Goal: Task Accomplishment & Management: Use online tool/utility

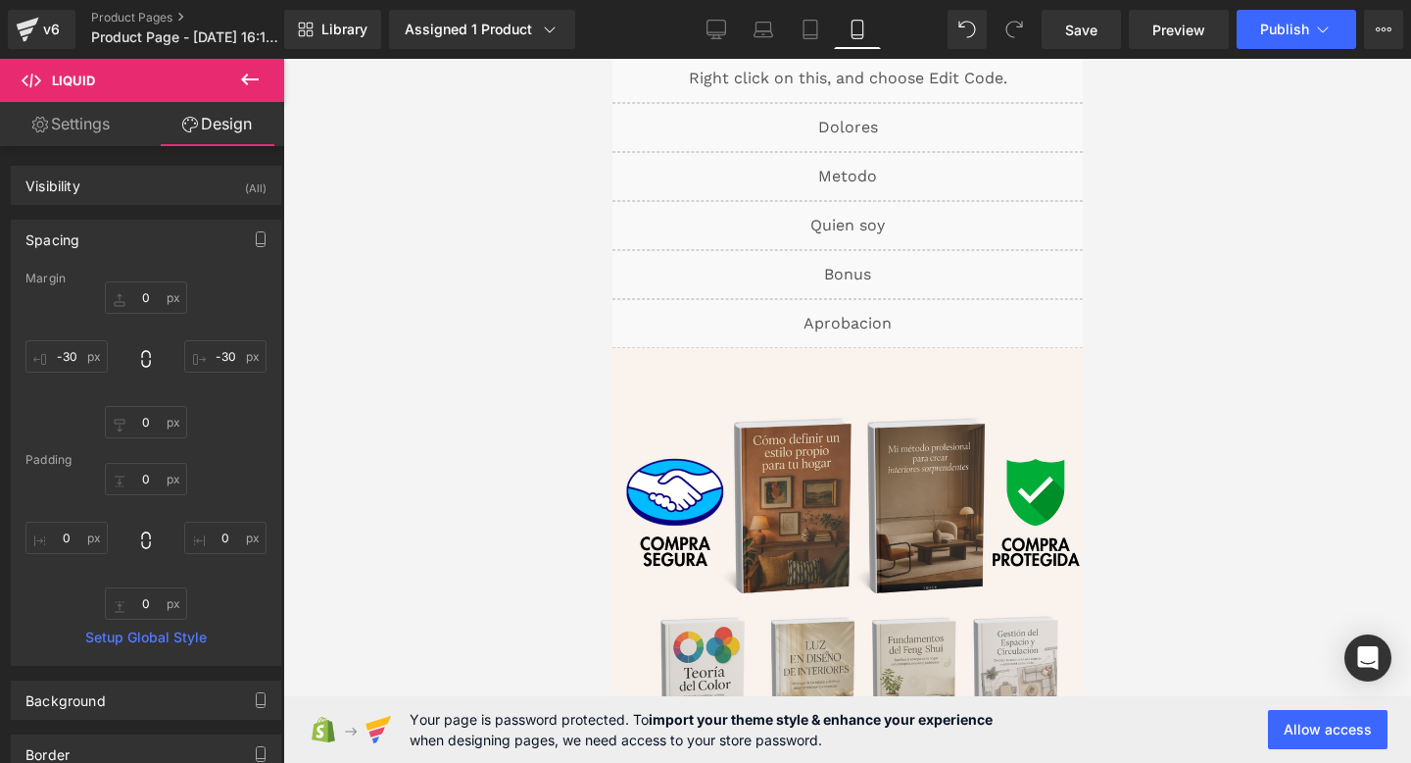
scroll to position [11, 0]
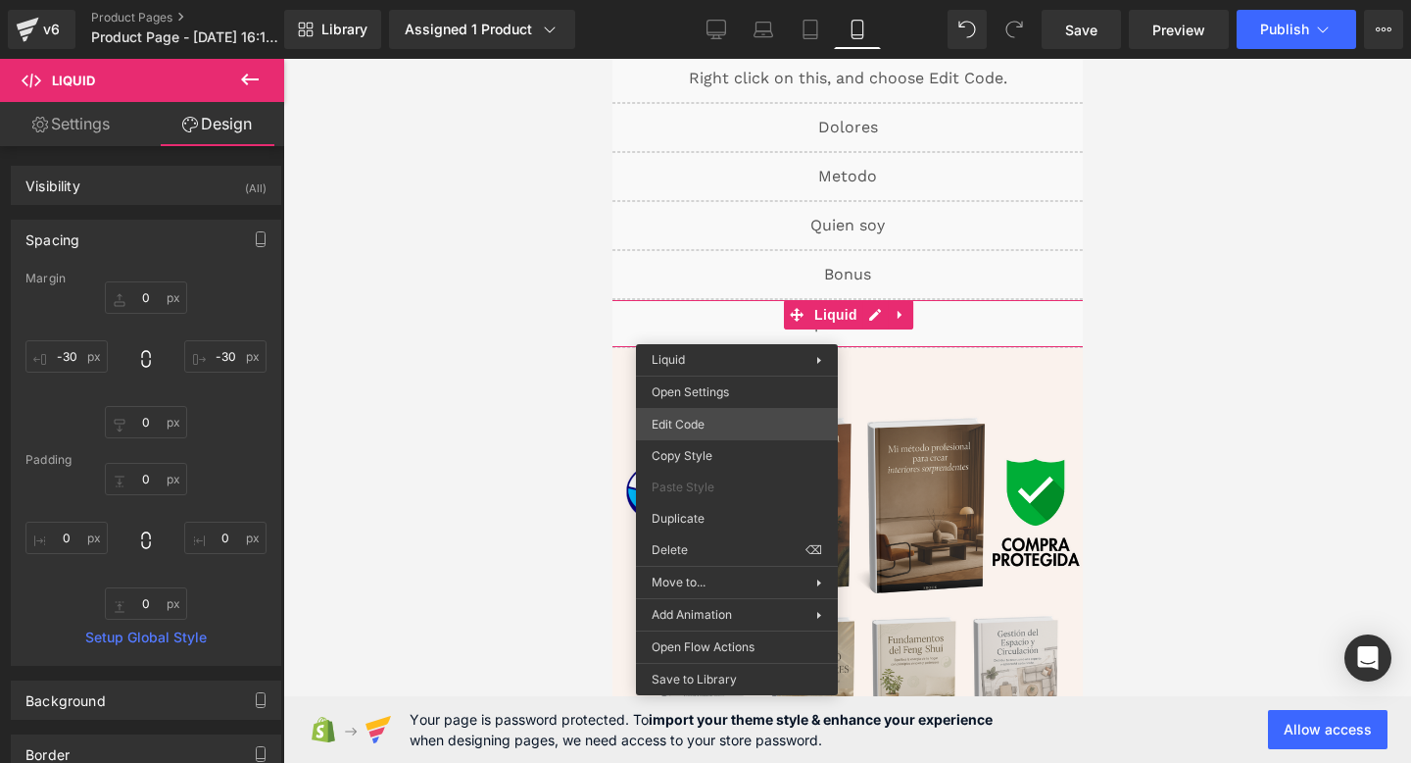
click at [685, 0] on div "Liquid You are previewing how the will restyle your page. You can not edit Elem…" at bounding box center [705, 0] width 1411 height 0
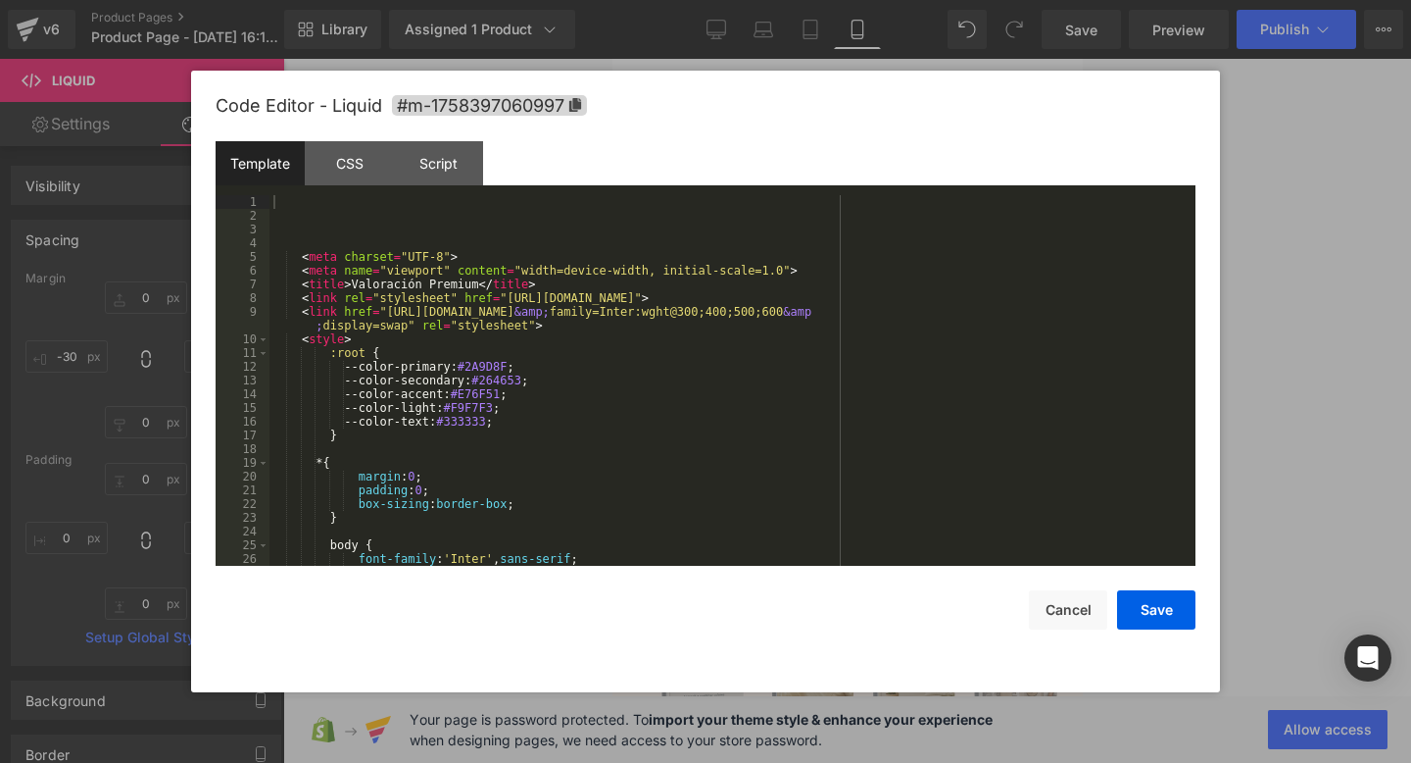
click at [105, 388] on div at bounding box center [705, 381] width 1411 height 763
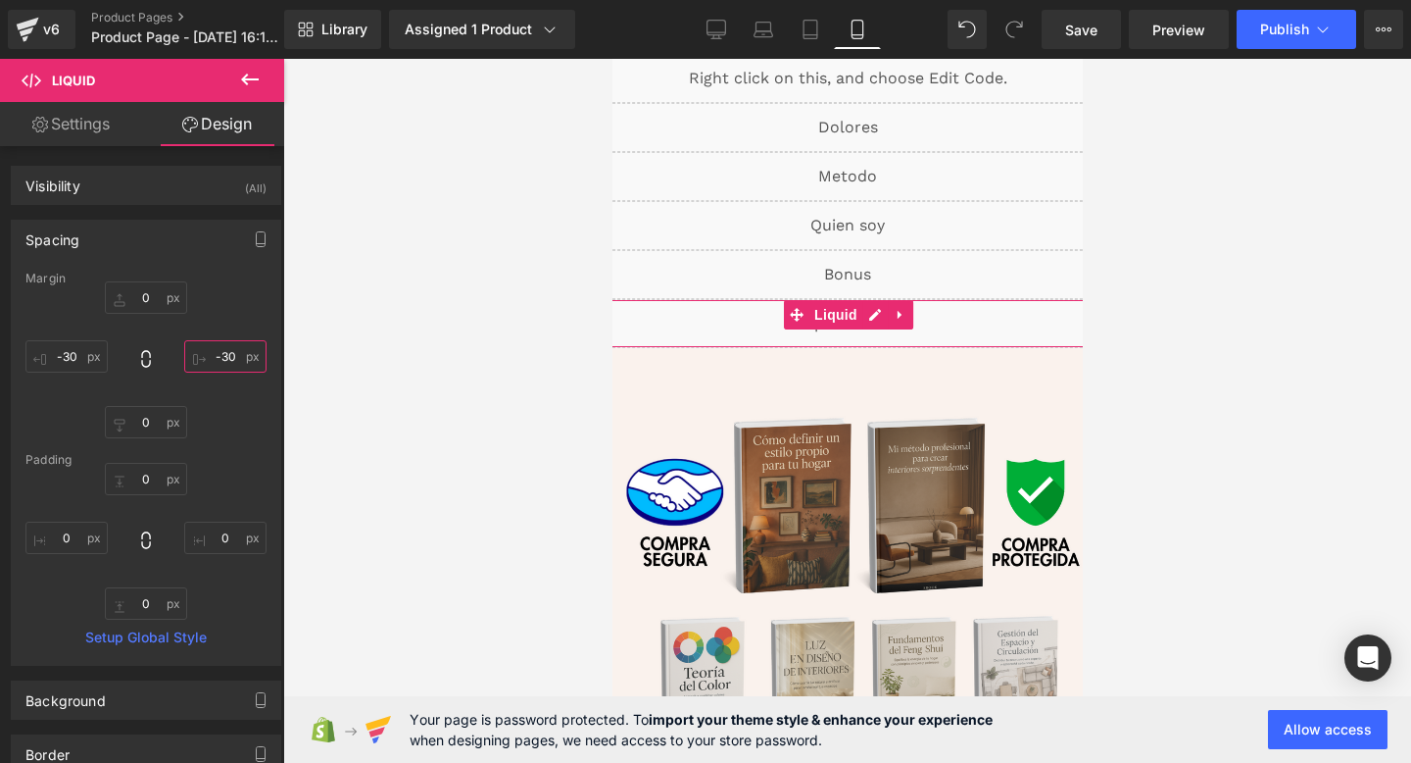
click at [229, 366] on input "-30" at bounding box center [225, 356] width 82 height 32
click at [222, 358] on input "-30" at bounding box center [225, 356] width 82 height 32
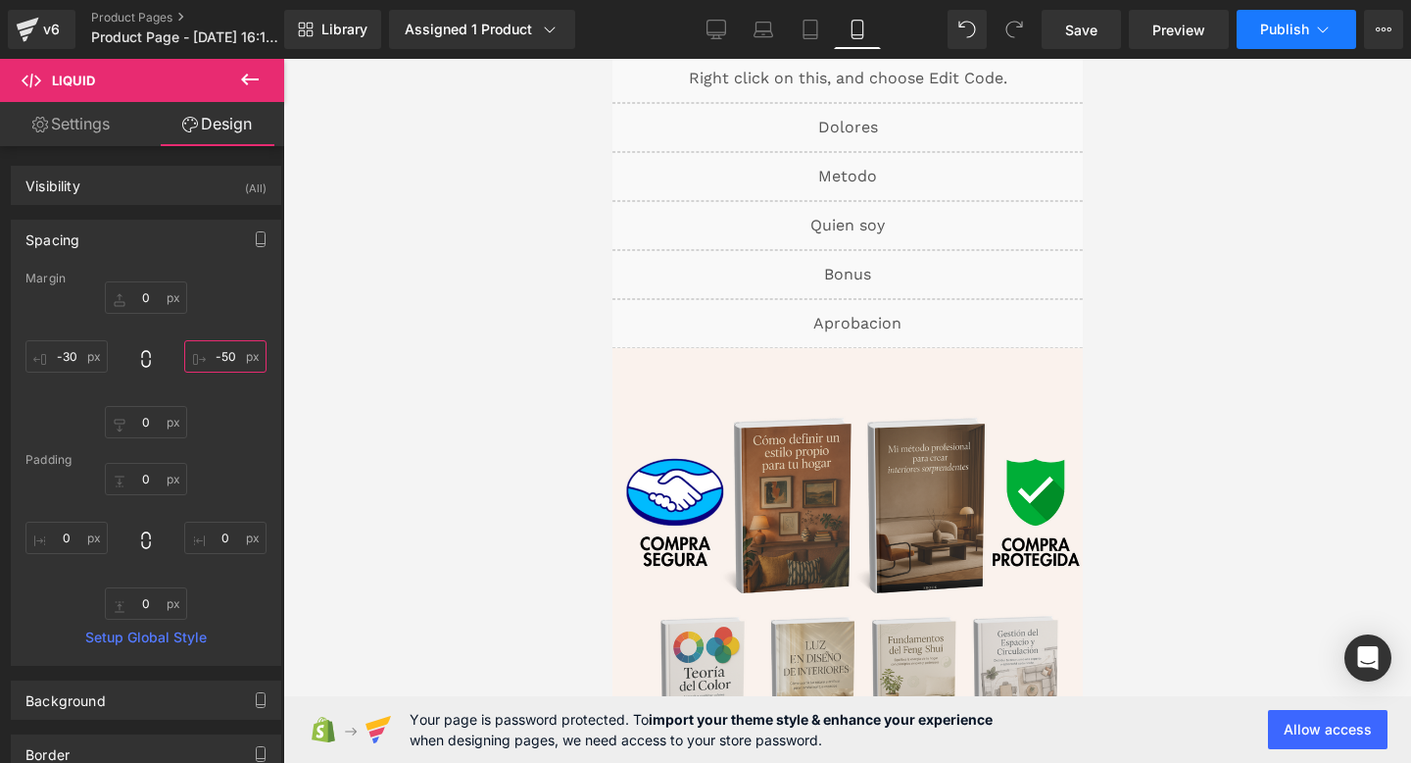
type input "-50"
click at [1289, 30] on span "Publish" at bounding box center [1284, 30] width 49 height 16
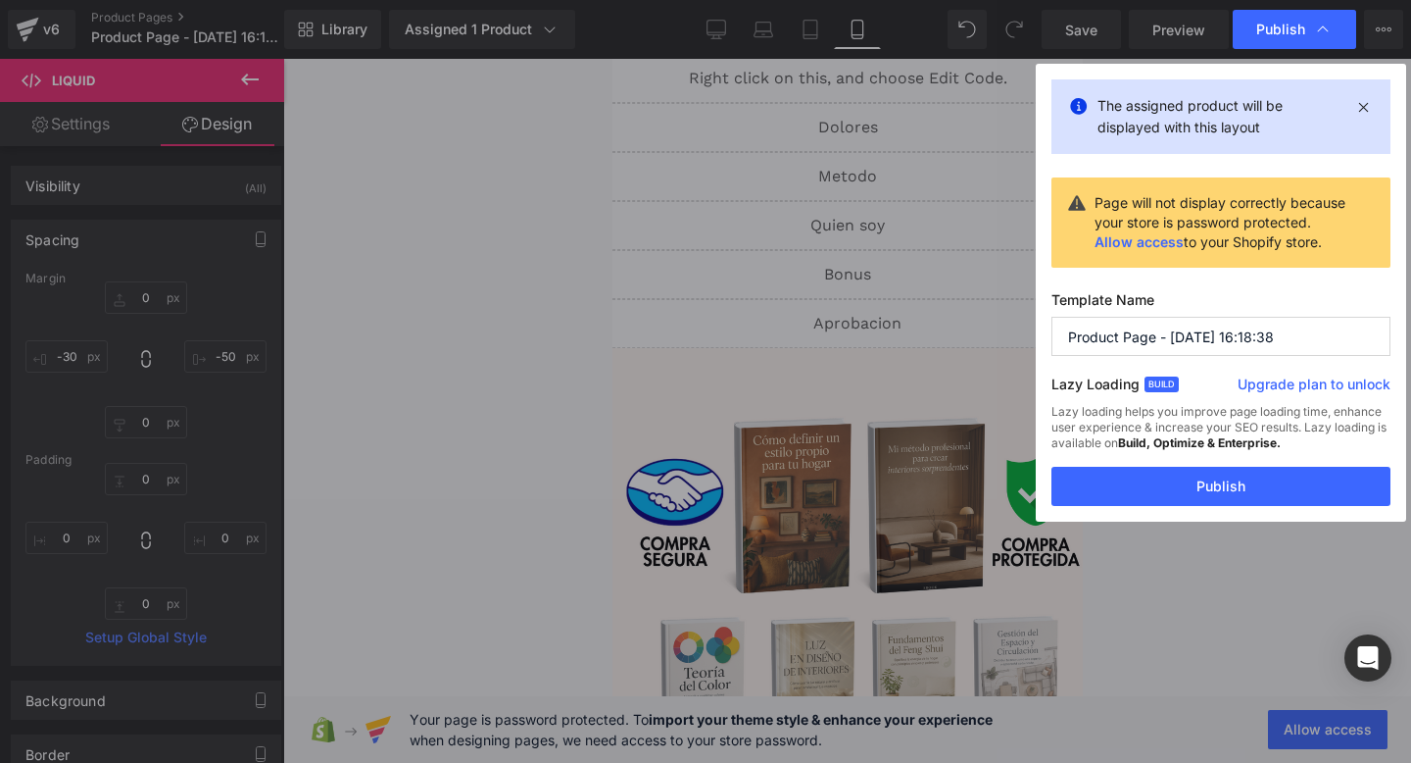
click at [1047, 512] on div "The assigned product will be displayed with this layout Page will not display c…" at bounding box center [1221, 293] width 370 height 458
click at [1073, 499] on button "Publish" at bounding box center [1221, 486] width 339 height 39
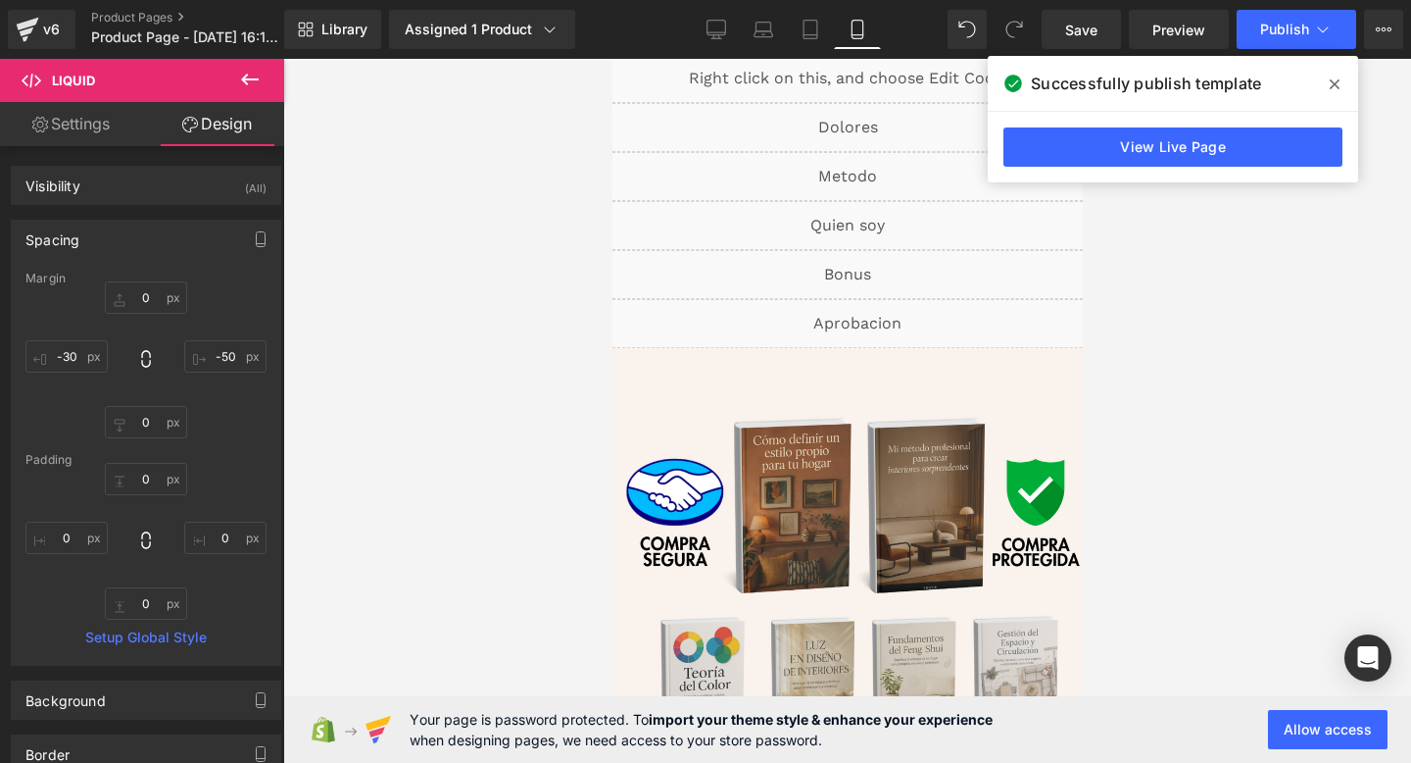
click at [1295, 5] on div "Library Assigned 1 Product Product Preview Pack completo de interiorismo: Curso…" at bounding box center [847, 29] width 1127 height 59
click at [1218, 121] on div "View Live Page" at bounding box center [1173, 147] width 370 height 71
click at [1202, 139] on link "View Live Page" at bounding box center [1173, 146] width 339 height 39
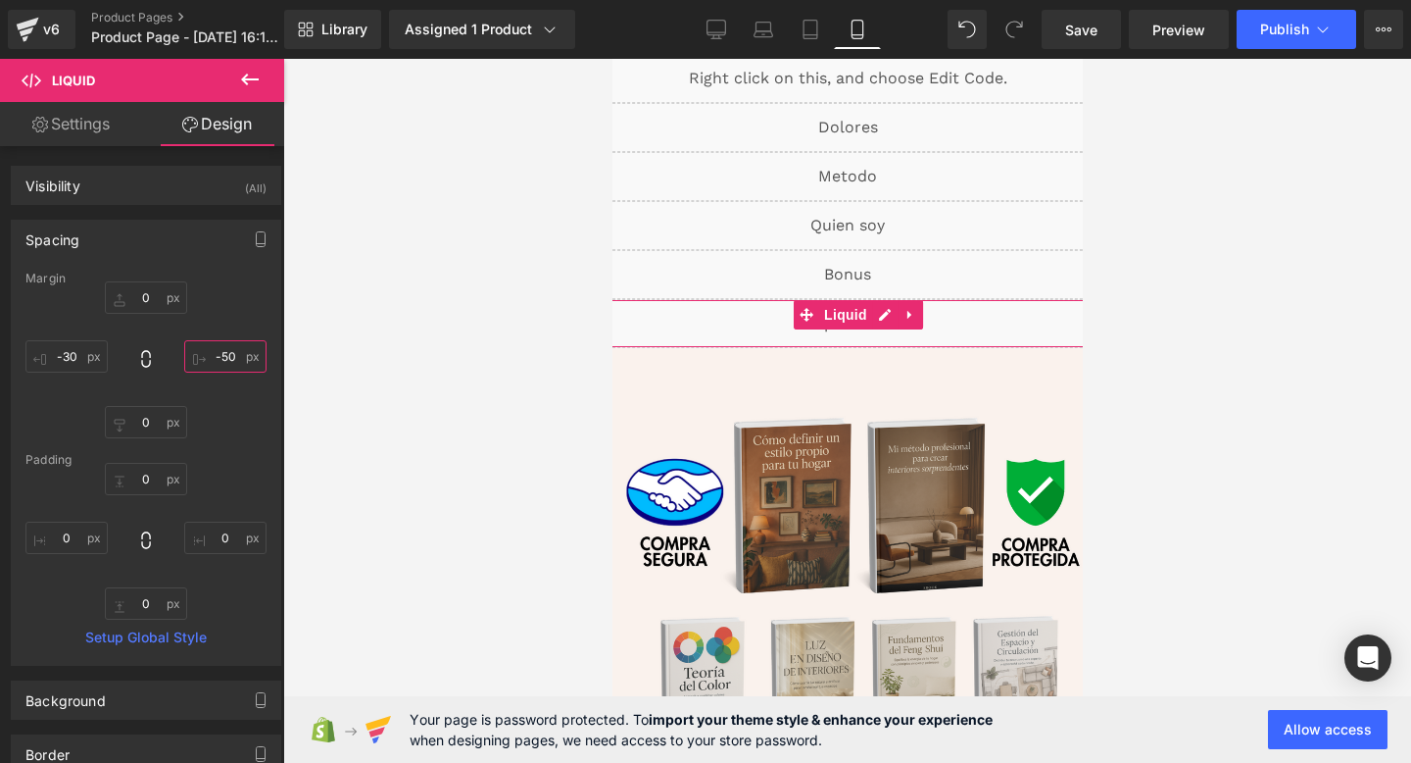
click at [214, 360] on input "-50" at bounding box center [225, 356] width 82 height 32
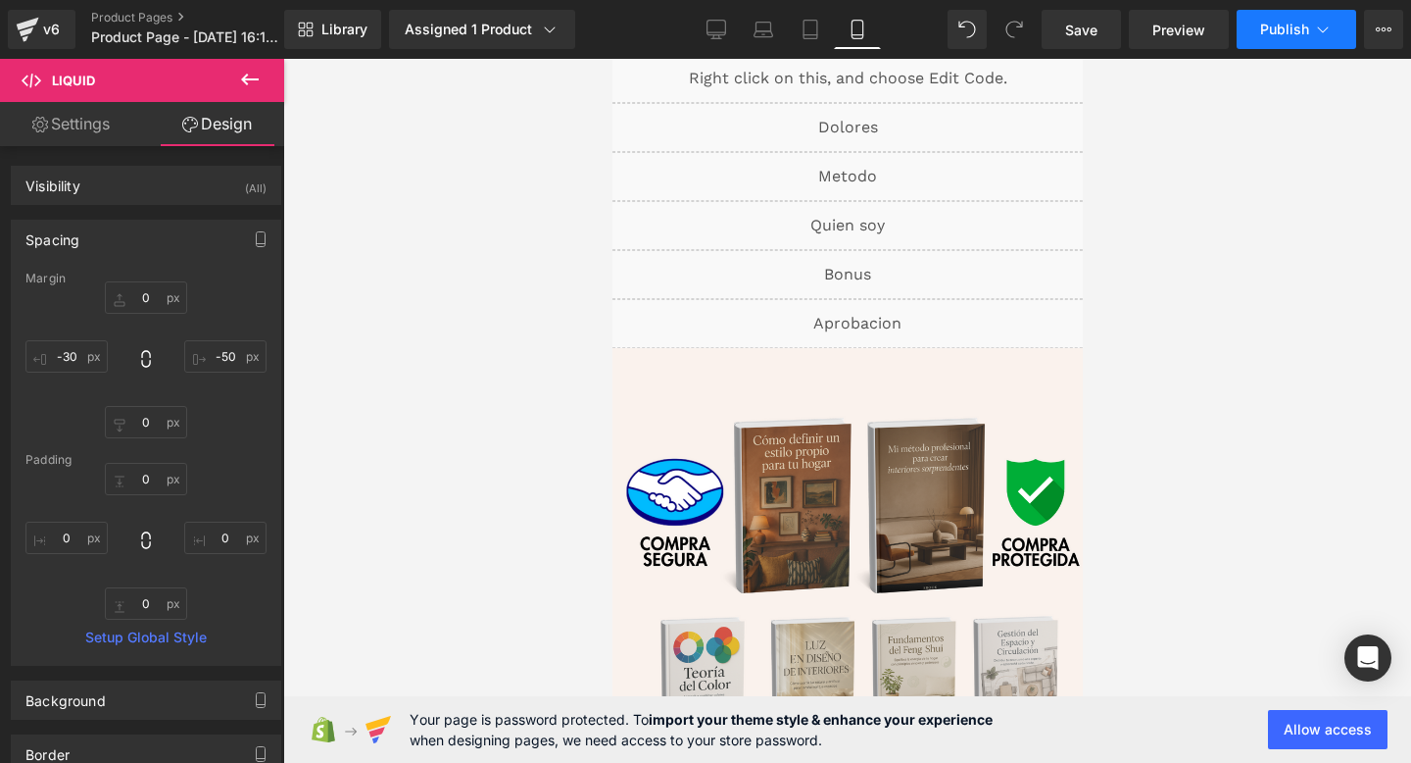
click at [1265, 30] on span "Publish" at bounding box center [1284, 30] width 49 height 16
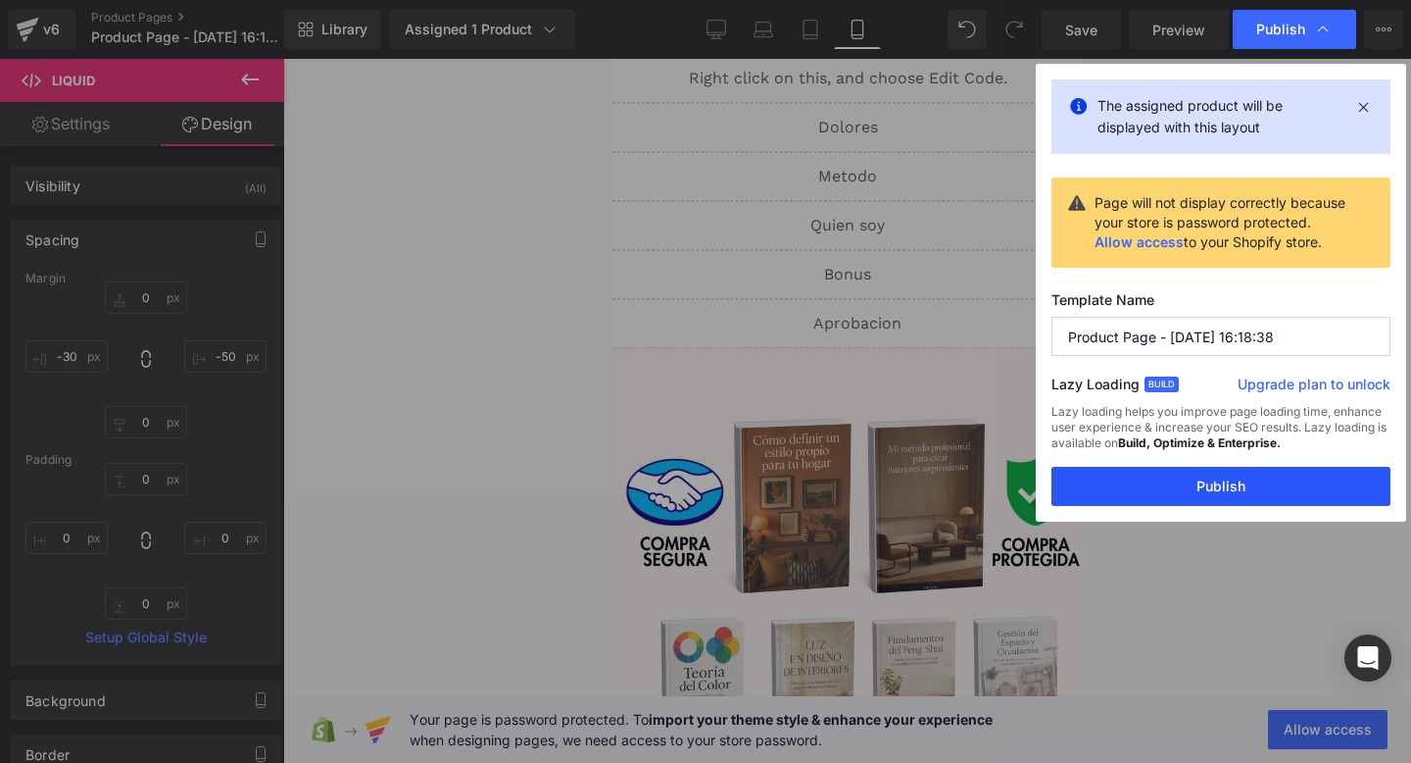
click at [1101, 491] on button "Publish" at bounding box center [1221, 486] width 339 height 39
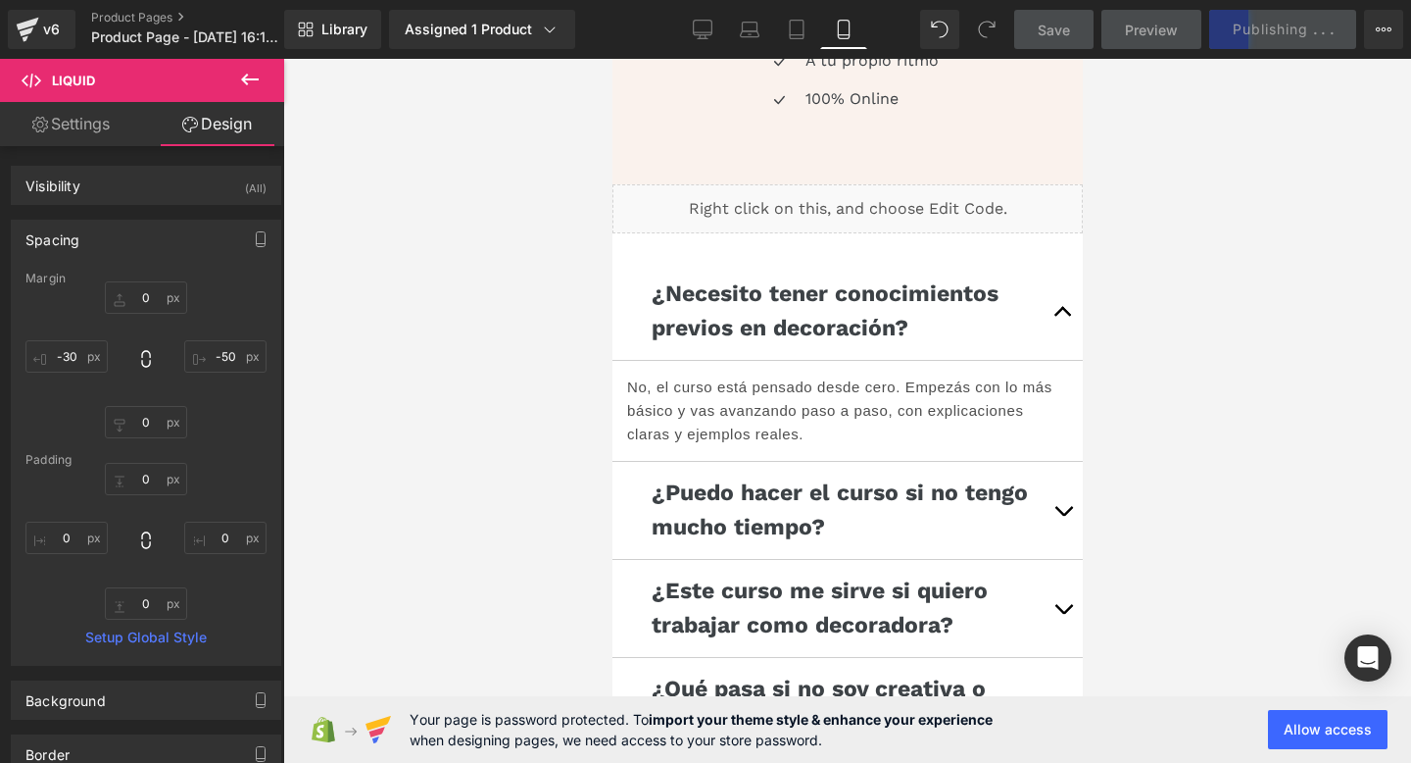
scroll to position [905, 0]
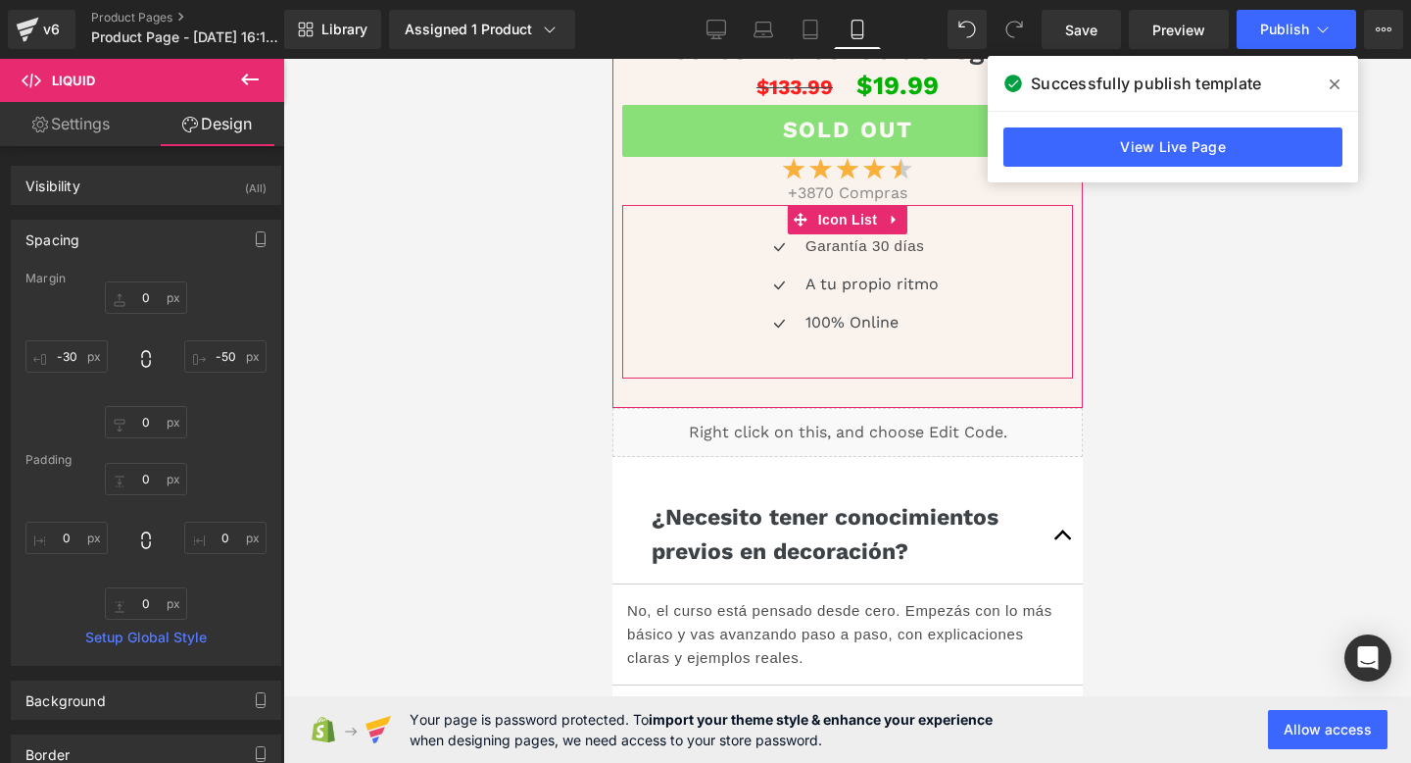
click at [738, 218] on div "Icon Garantía 30 días Text Block Icon A tu propio ritmo Text Block Icon 100% On…" at bounding box center [846, 291] width 451 height 173
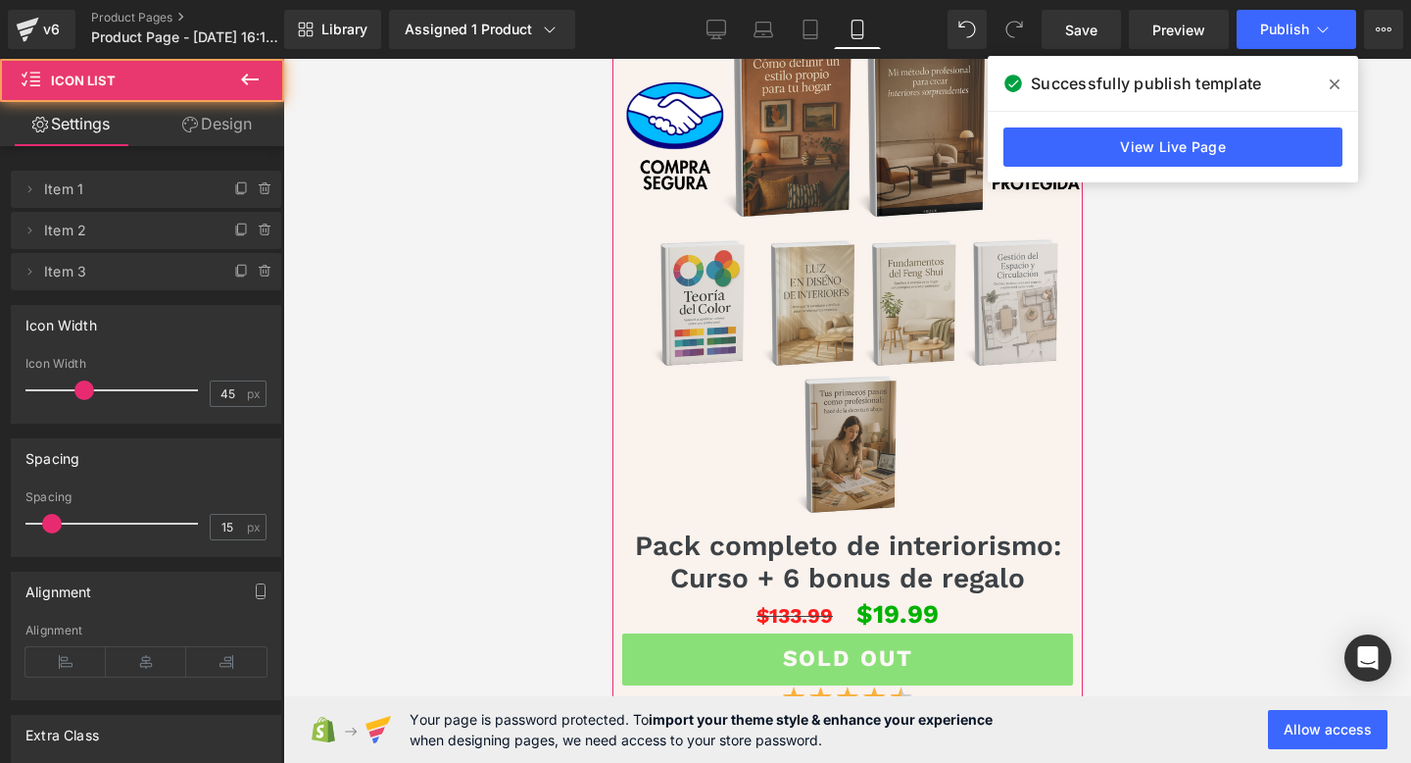
scroll to position [15, 0]
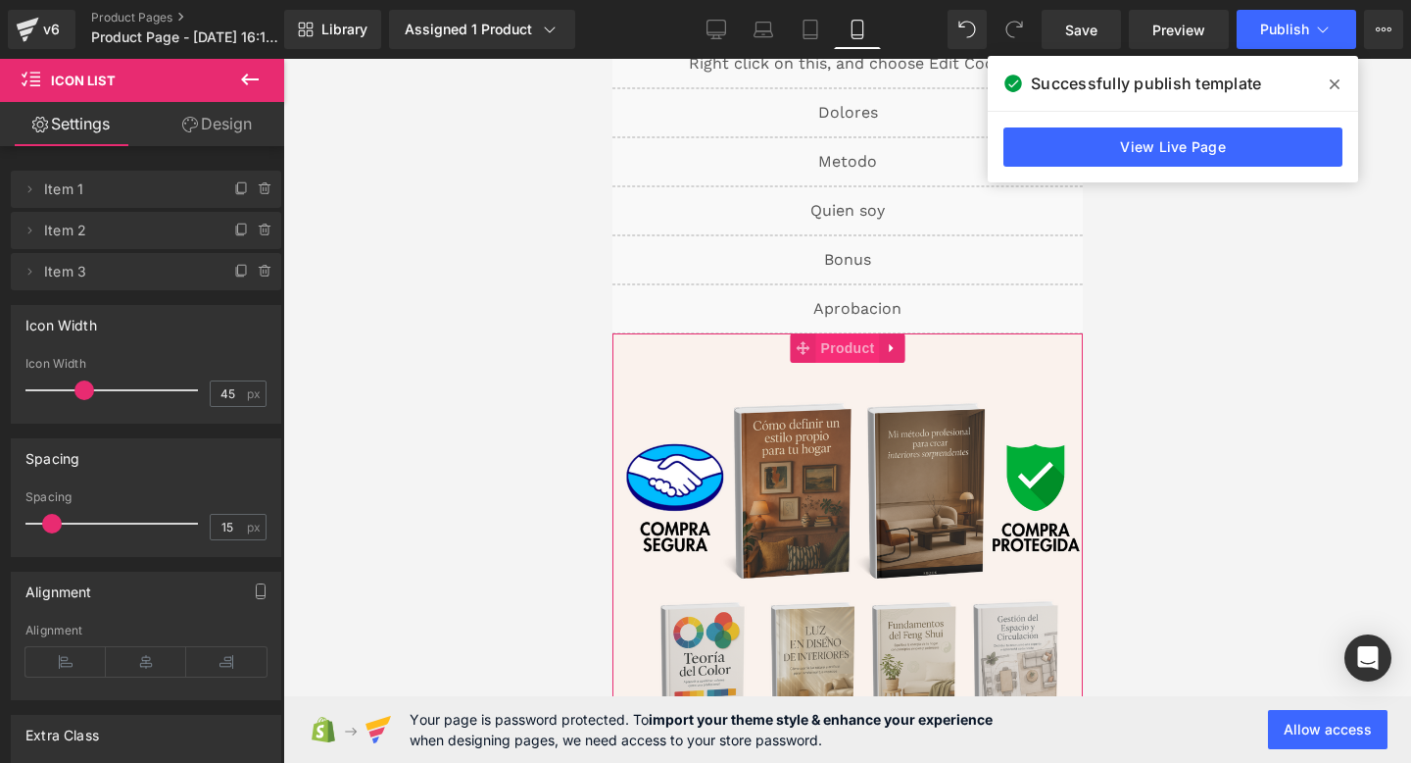
click at [852, 344] on span "Product" at bounding box center [847, 347] width 64 height 29
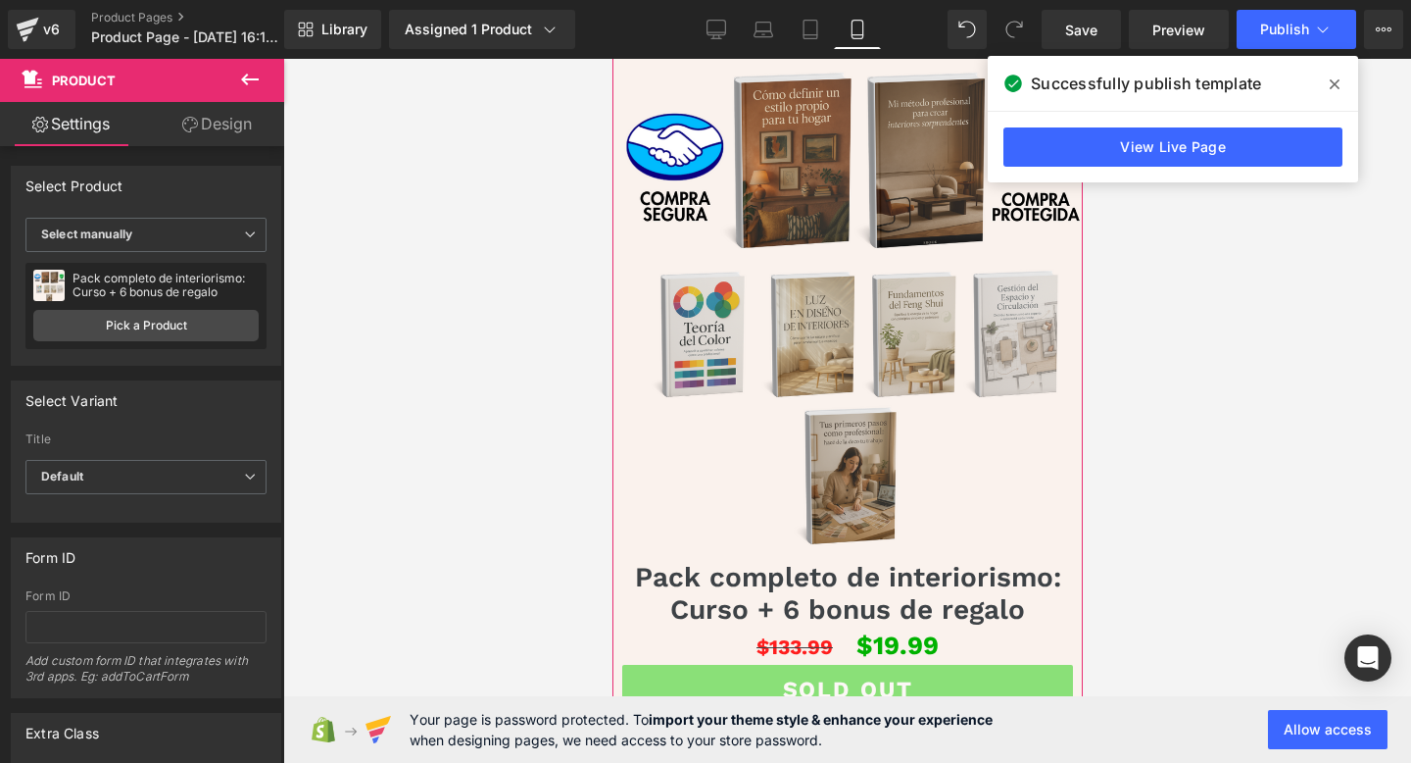
scroll to position [0, 0]
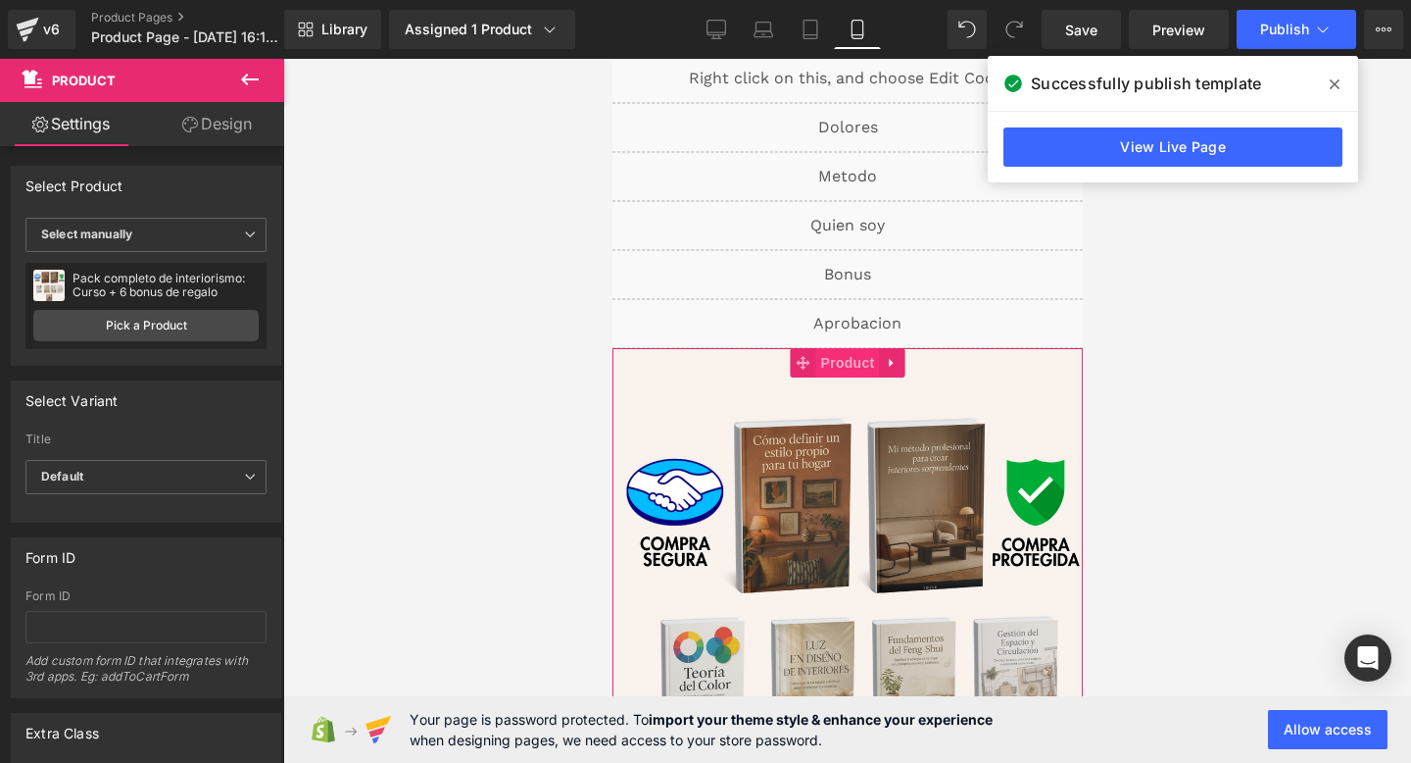
click at [837, 366] on span "Product" at bounding box center [847, 362] width 64 height 29
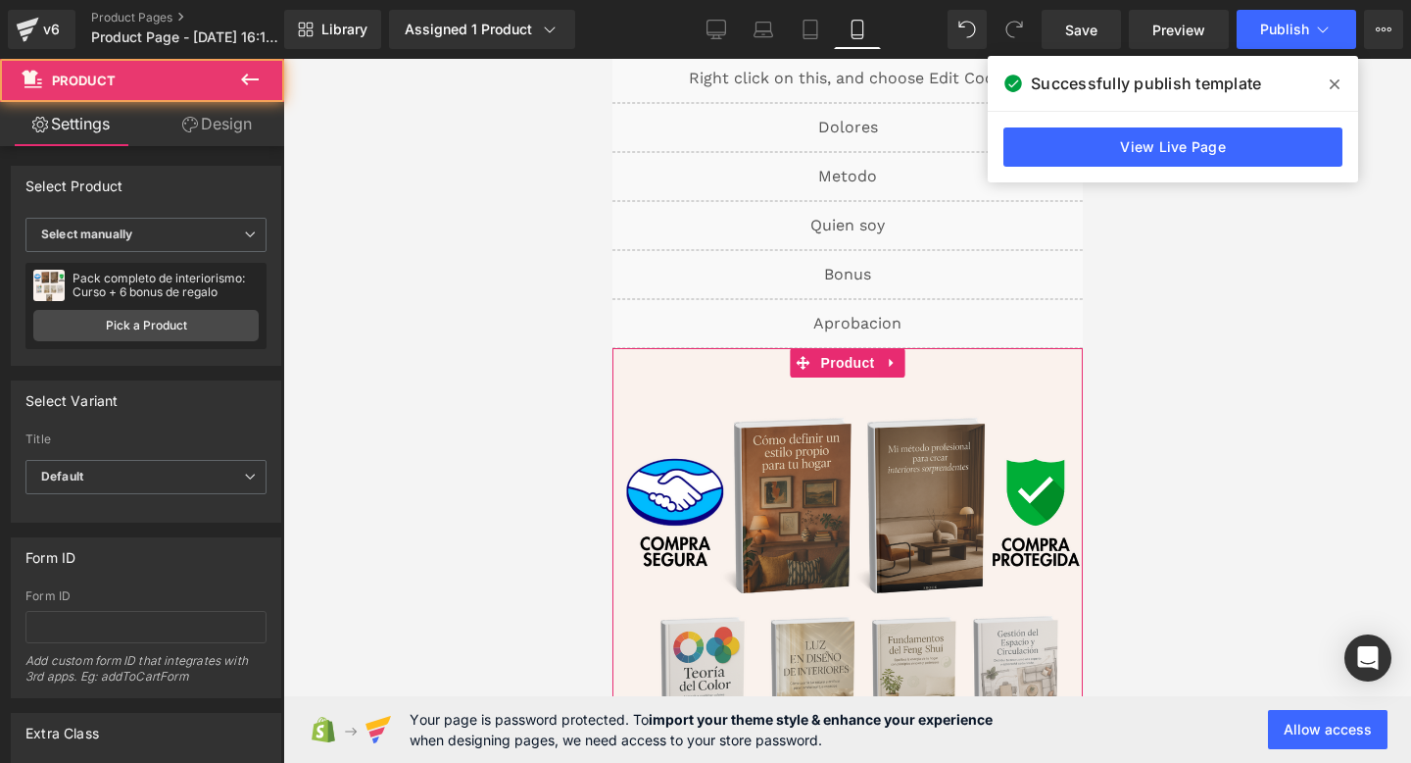
click at [228, 129] on link "Design" at bounding box center [217, 124] width 142 height 44
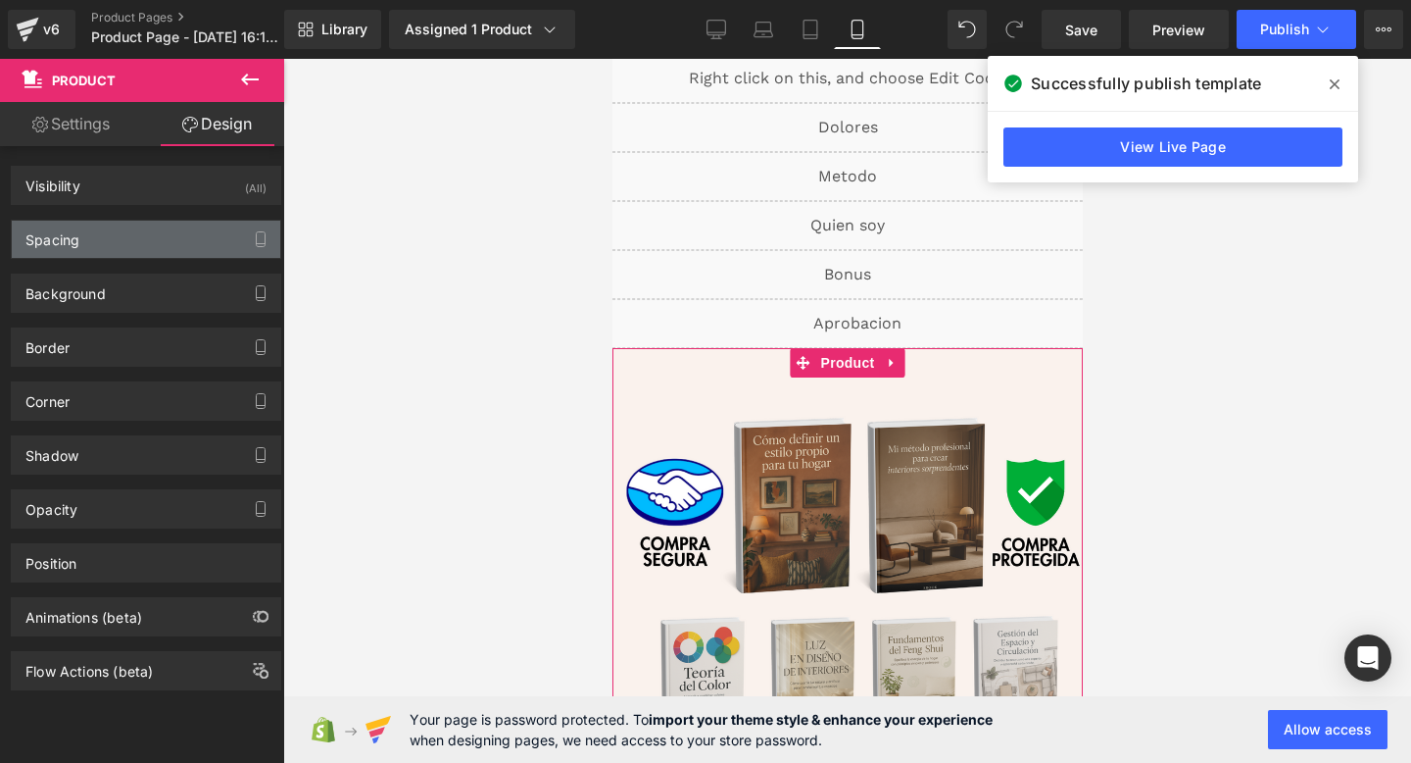
click at [184, 233] on div "Spacing" at bounding box center [146, 239] width 269 height 37
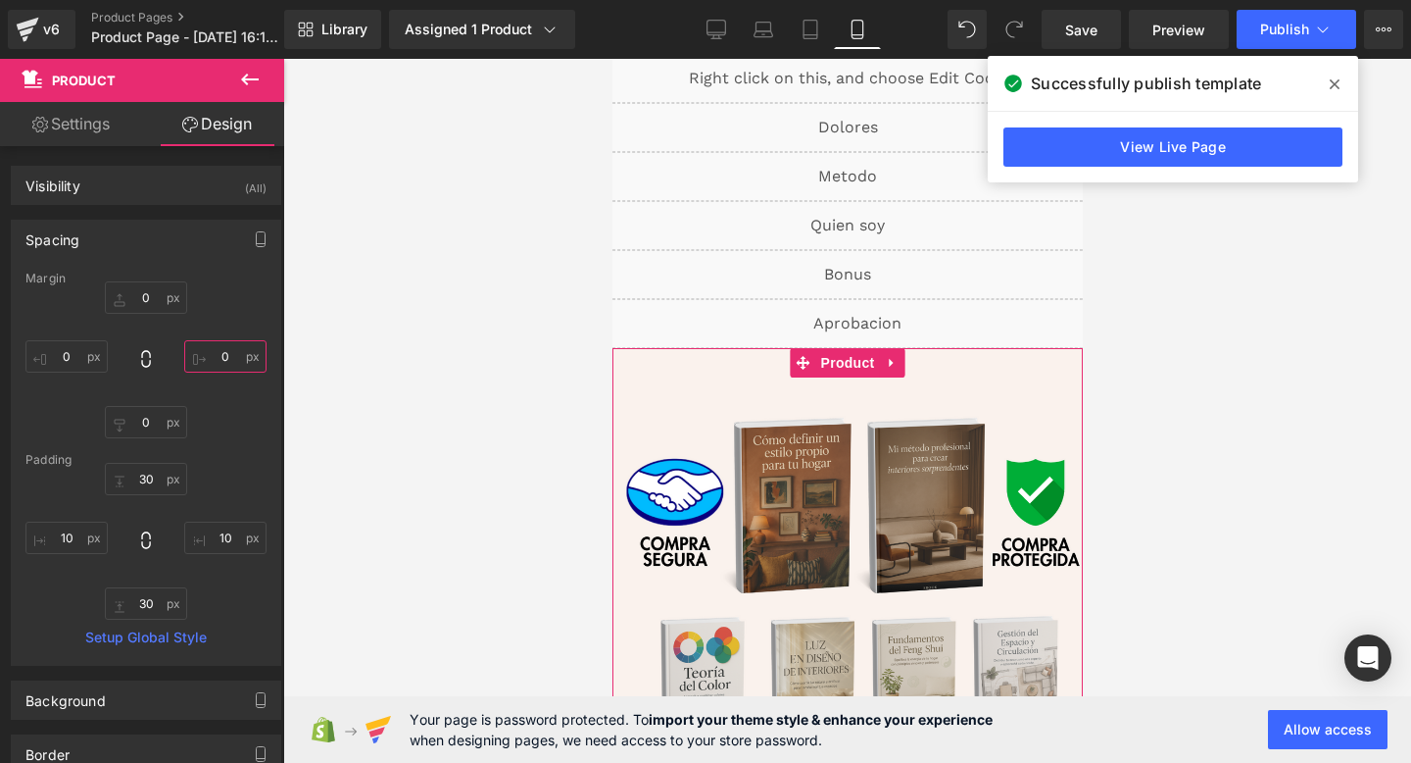
click at [222, 354] on input "0" at bounding box center [225, 356] width 82 height 32
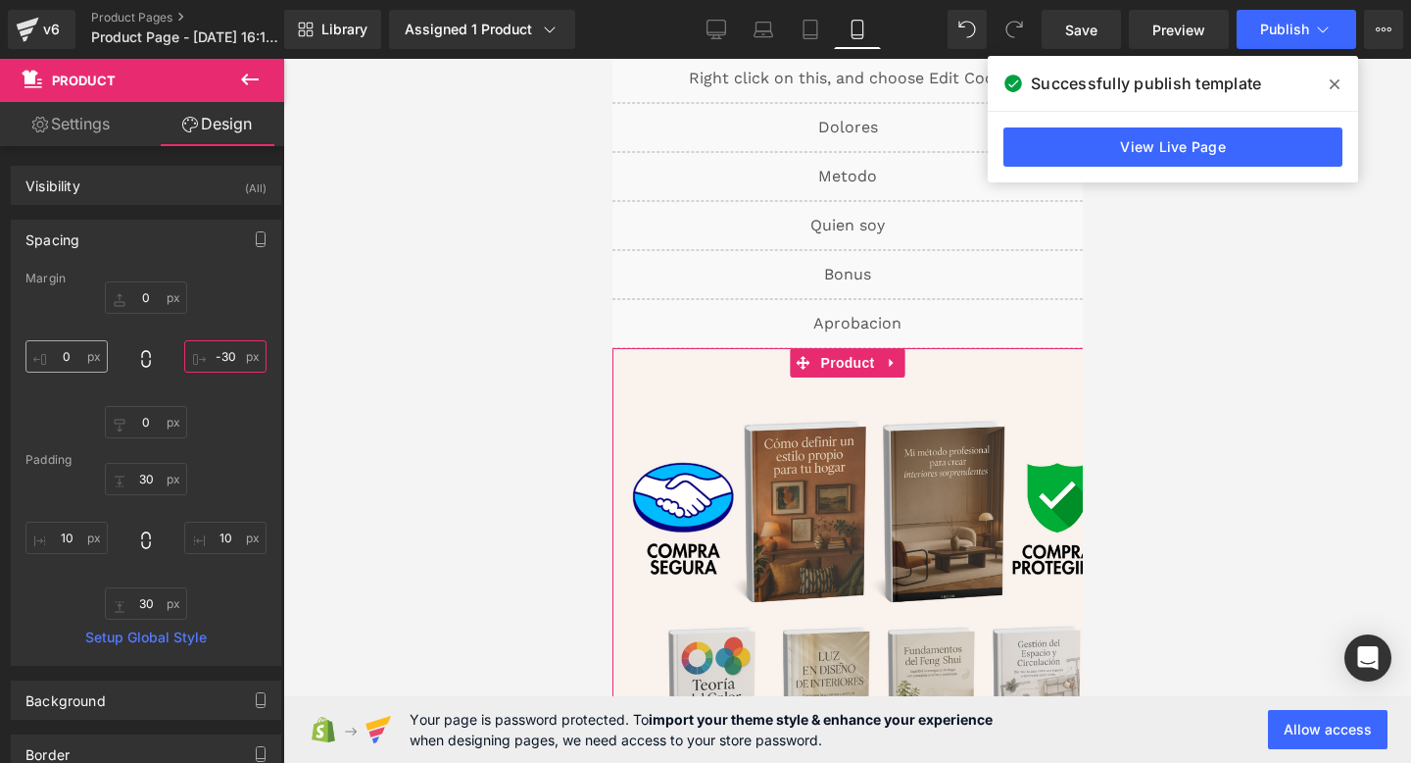
type input "-30"
click at [60, 361] on input "0" at bounding box center [66, 356] width 82 height 32
type input "-30"
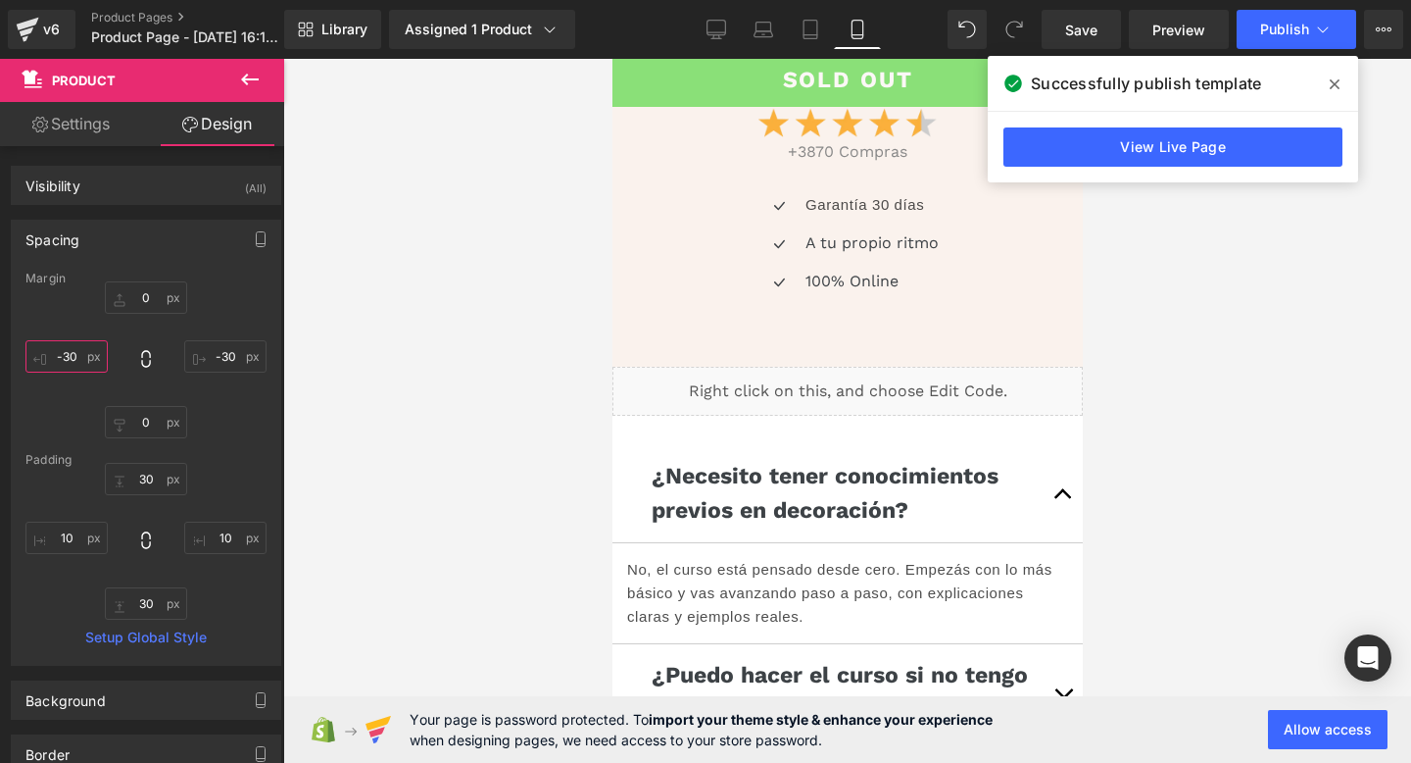
scroll to position [970, 0]
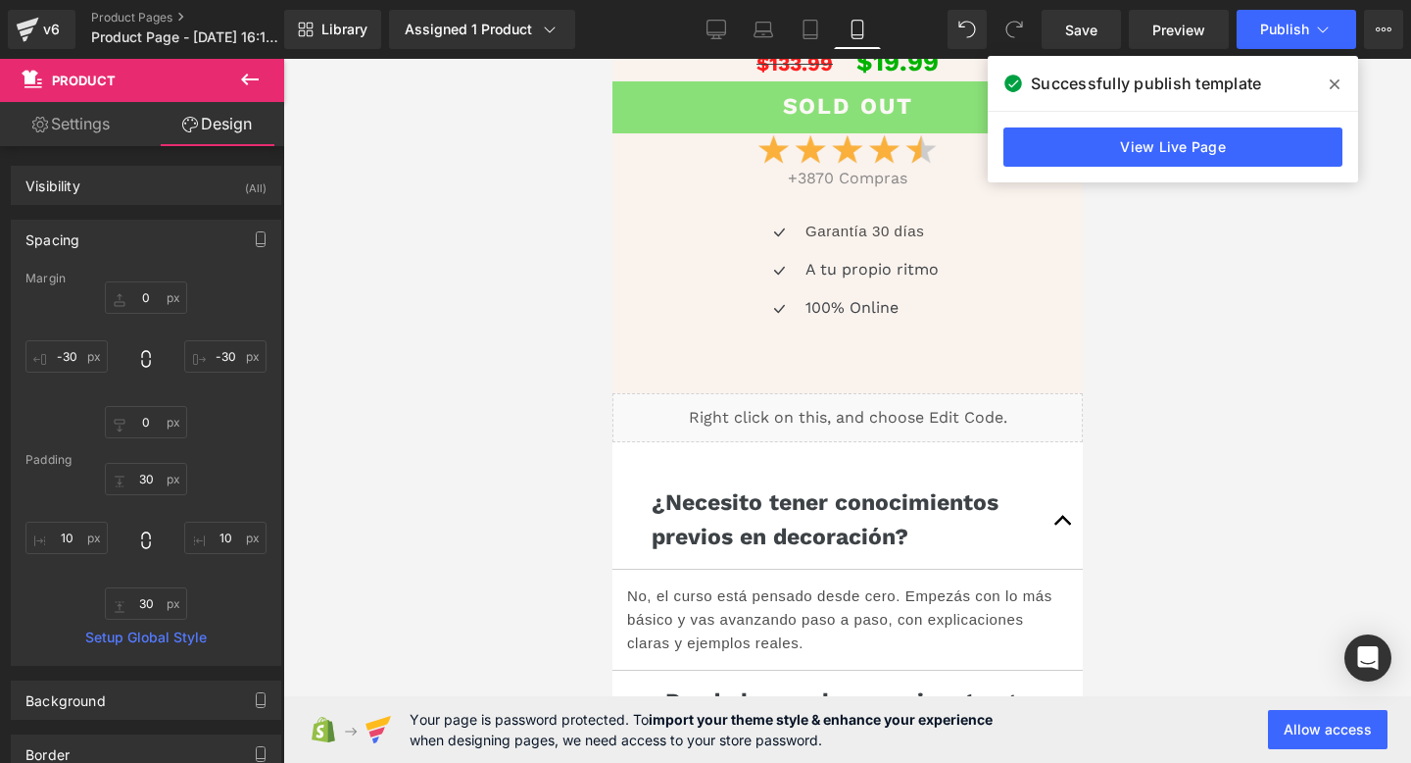
click at [870, 438] on div "Liquid" at bounding box center [847, 417] width 470 height 49
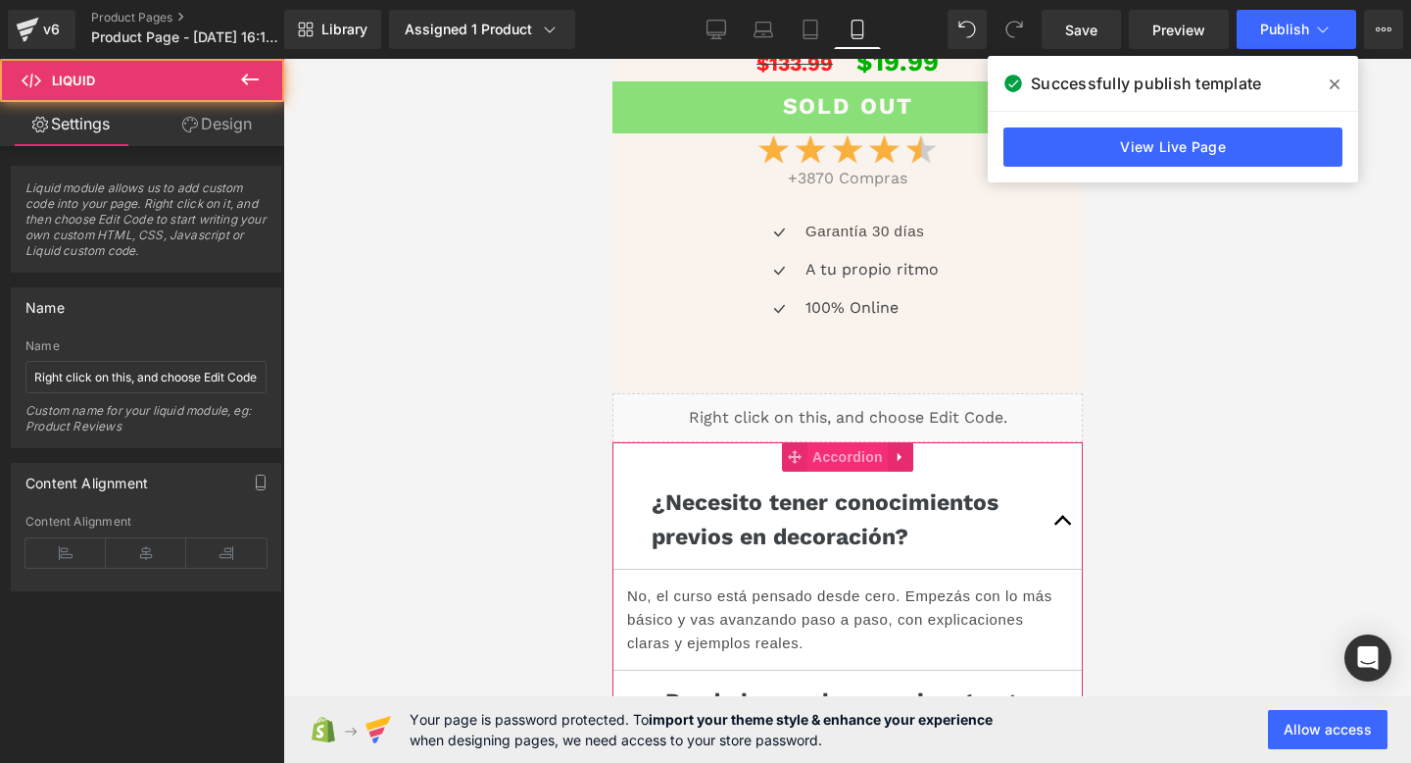
click at [838, 463] on span "Accordion" at bounding box center [847, 456] width 80 height 29
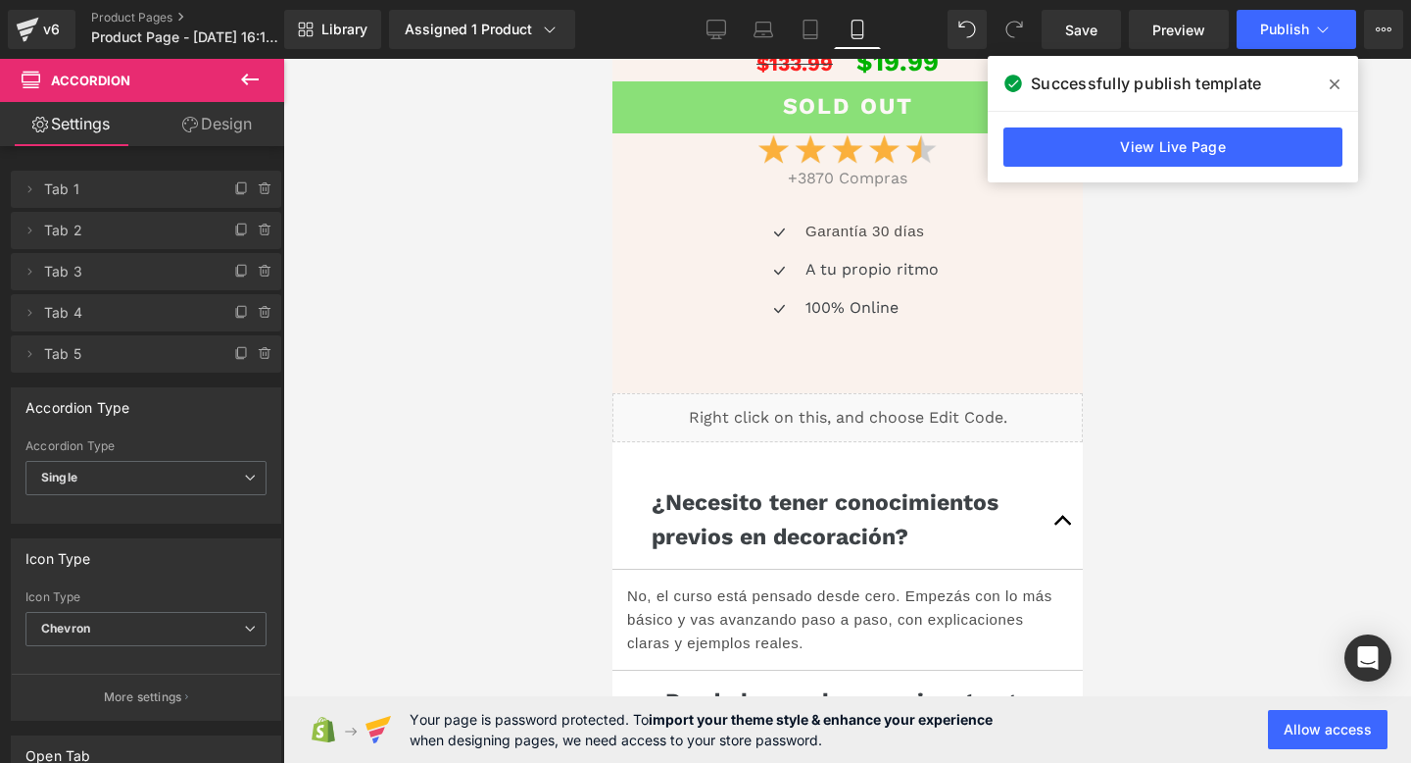
click at [197, 95] on span "Accordion" at bounding box center [118, 80] width 196 height 43
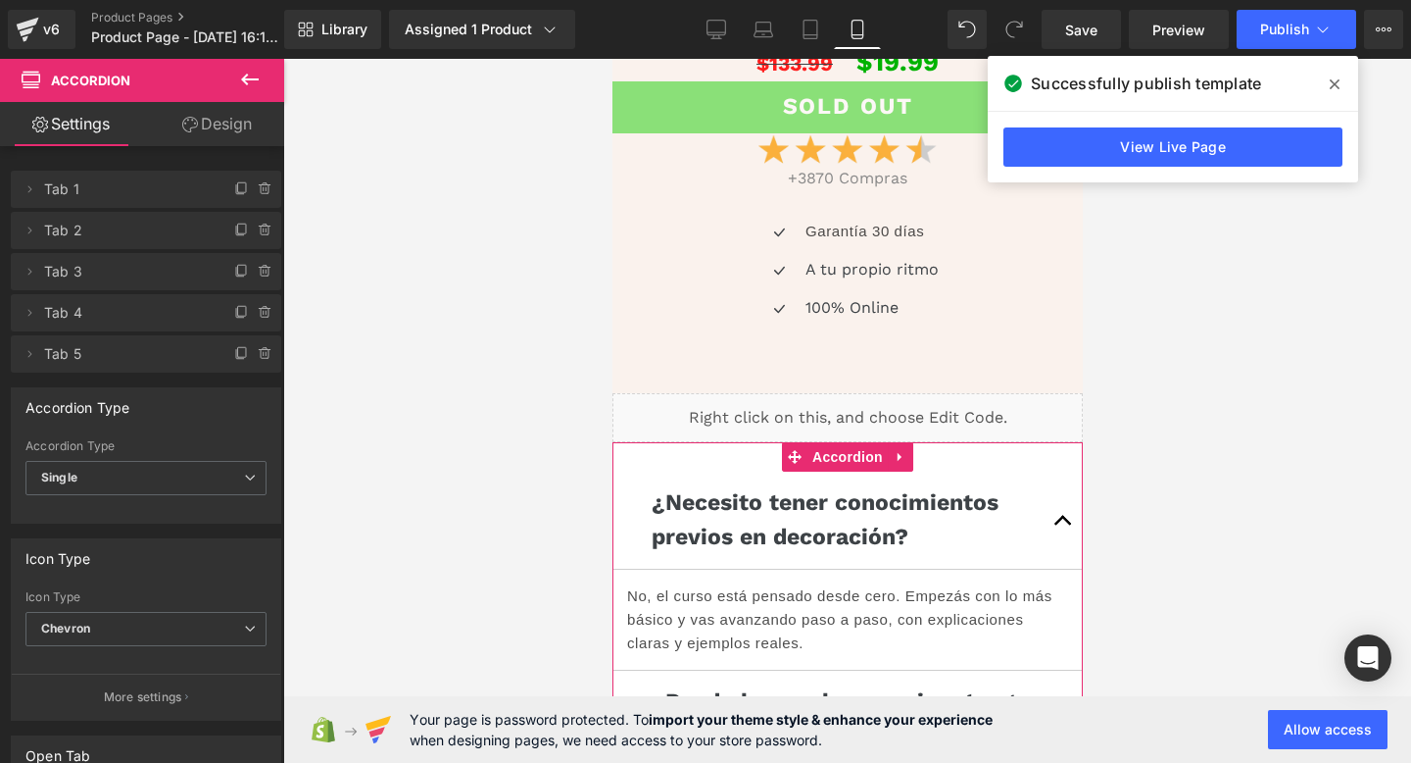
click at [194, 127] on icon at bounding box center [190, 125] width 16 height 16
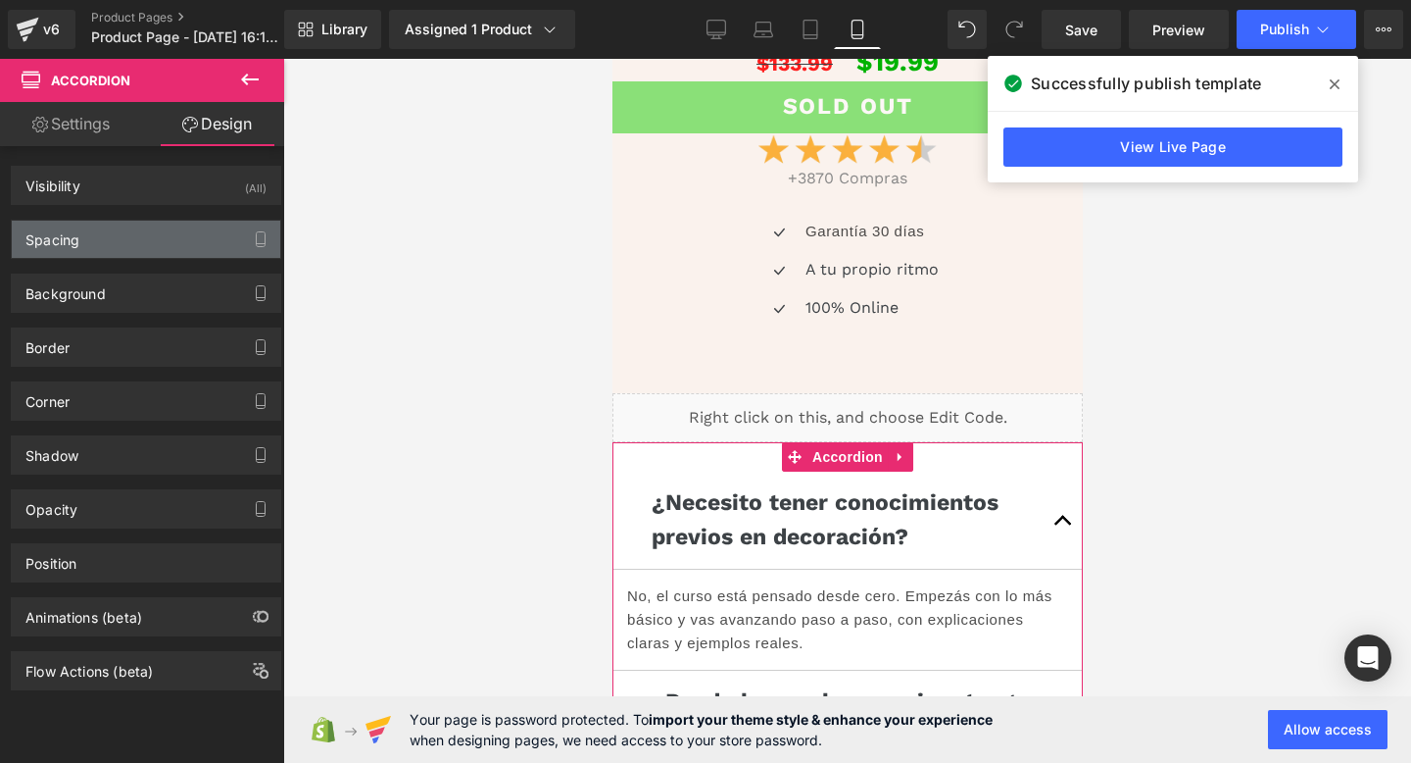
click at [90, 252] on div "Spacing" at bounding box center [146, 239] width 269 height 37
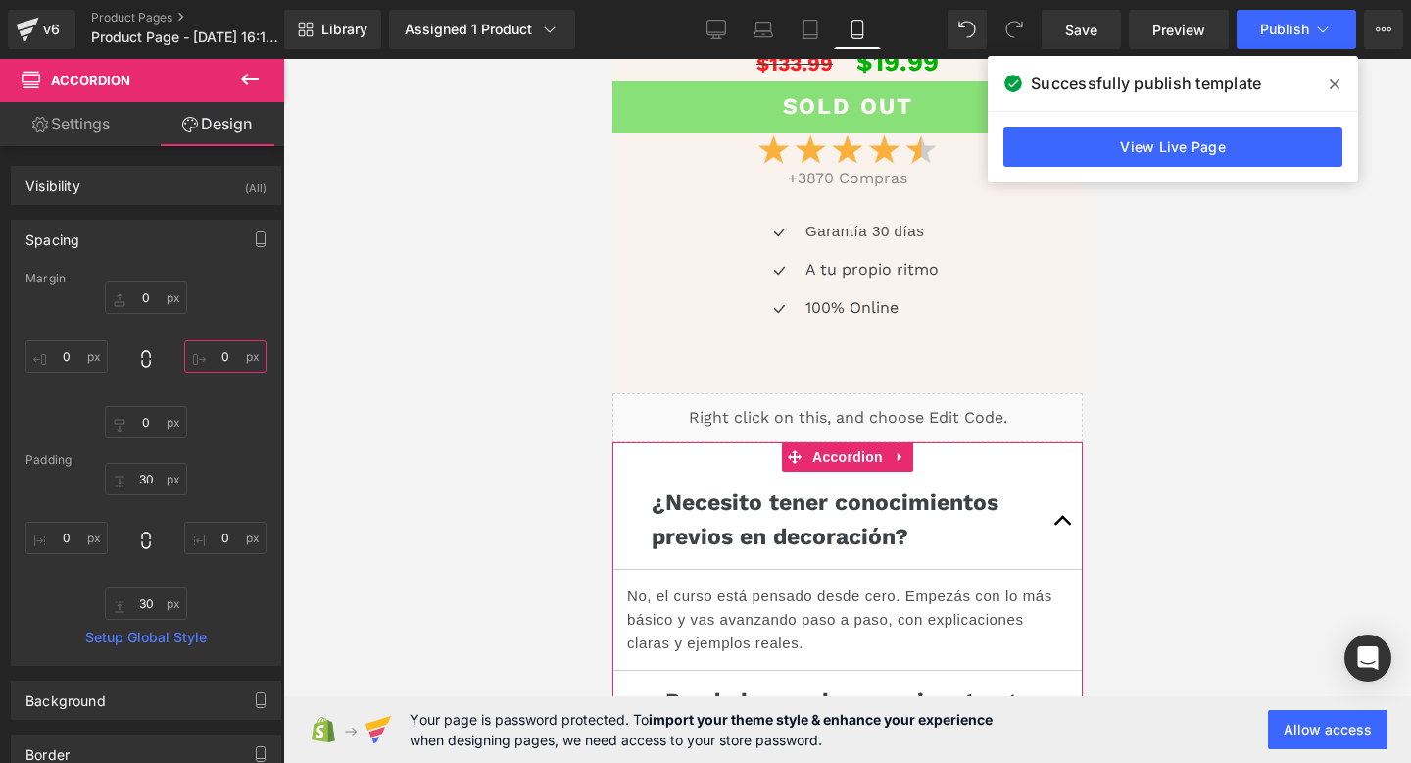
click at [207, 349] on input "0" at bounding box center [225, 356] width 82 height 32
type input "-30"
click at [62, 362] on input "0" at bounding box center [66, 356] width 82 height 32
type input "-30"
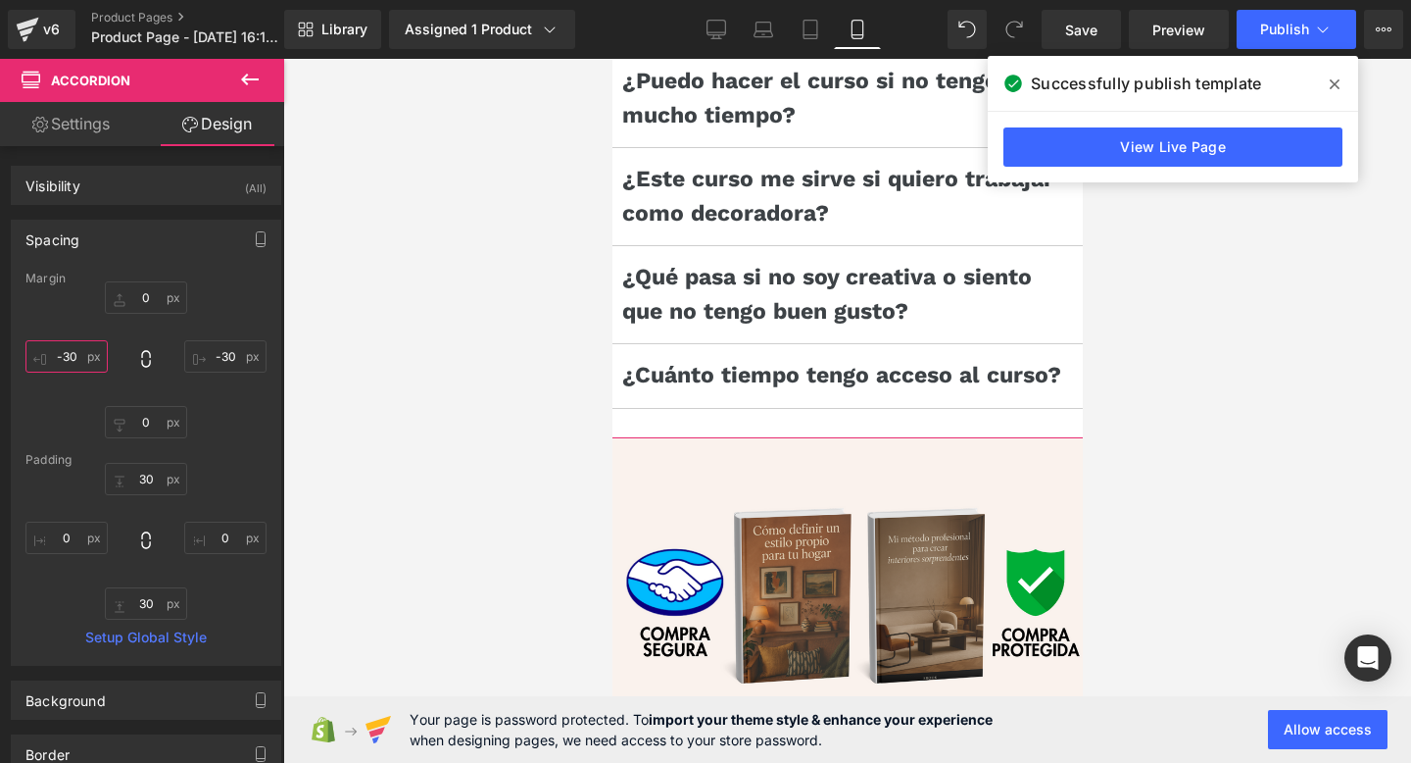
scroll to position [1665, 0]
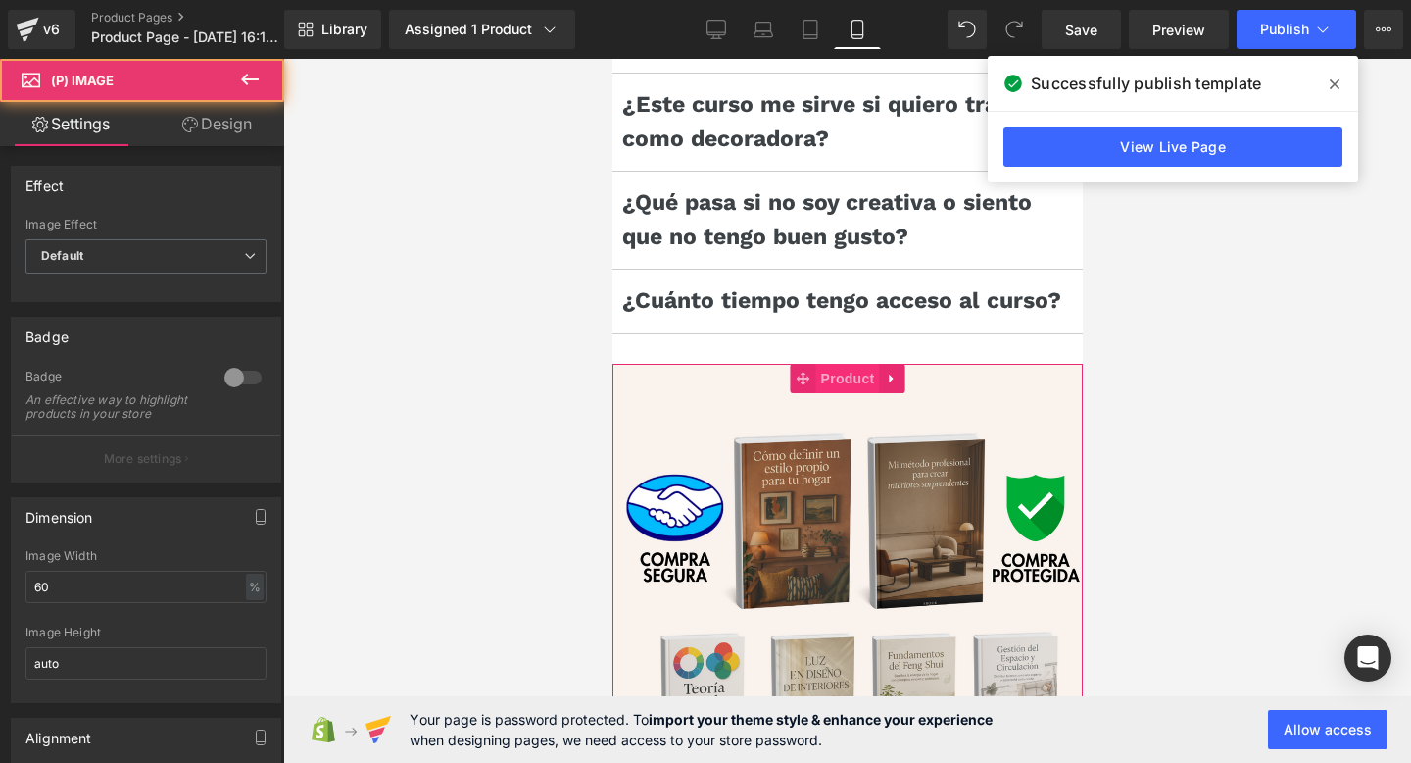
click at [833, 375] on span "Product" at bounding box center [847, 378] width 64 height 29
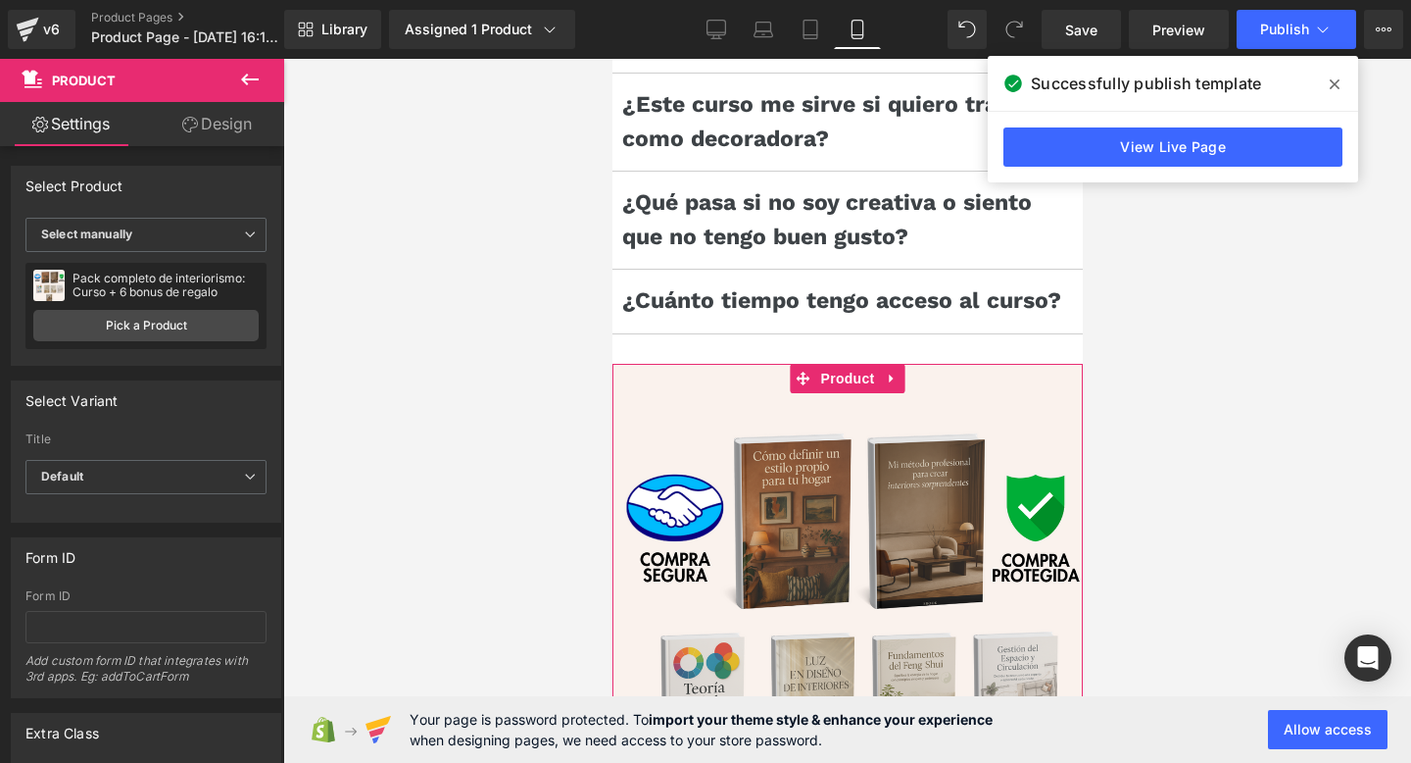
click at [242, 115] on link "Design" at bounding box center [217, 124] width 142 height 44
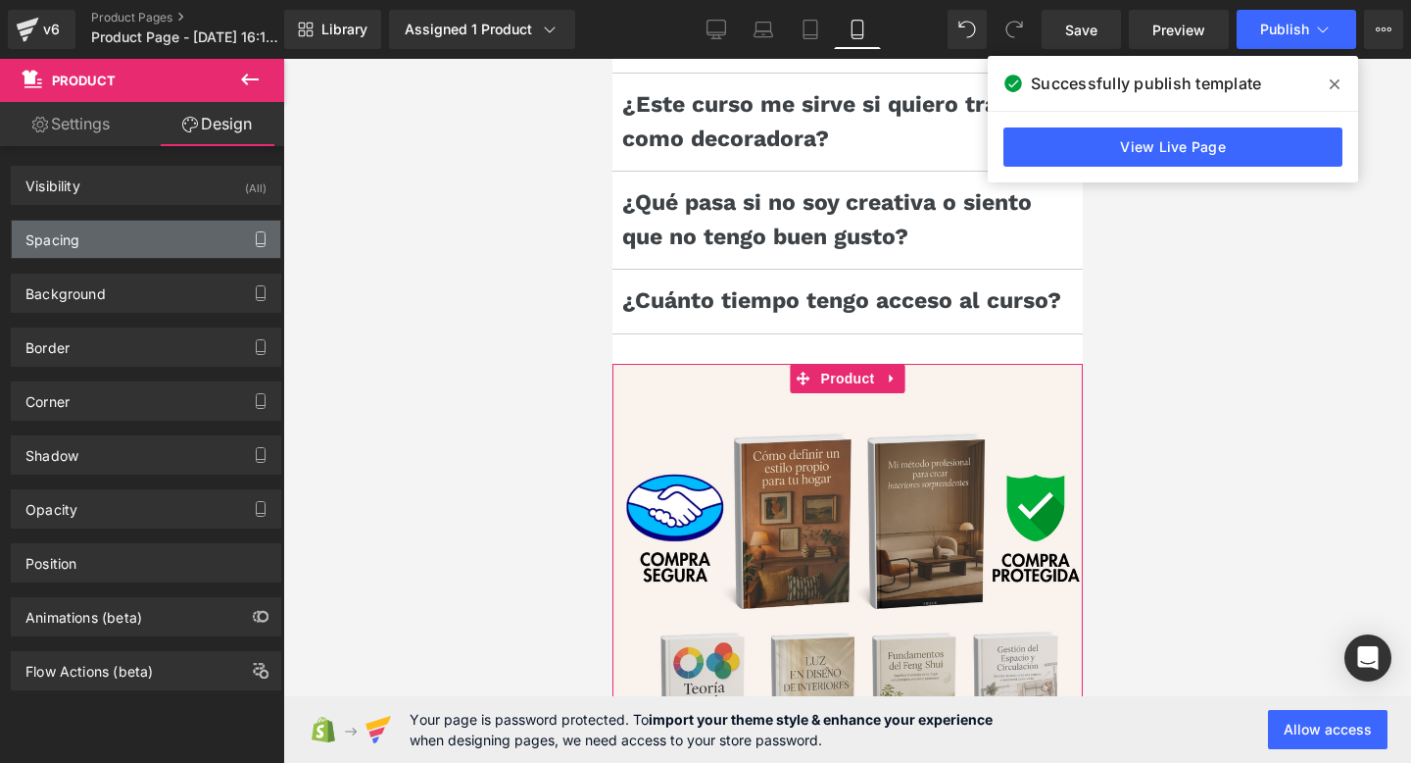
click at [247, 252] on button "button" at bounding box center [260, 239] width 31 height 37
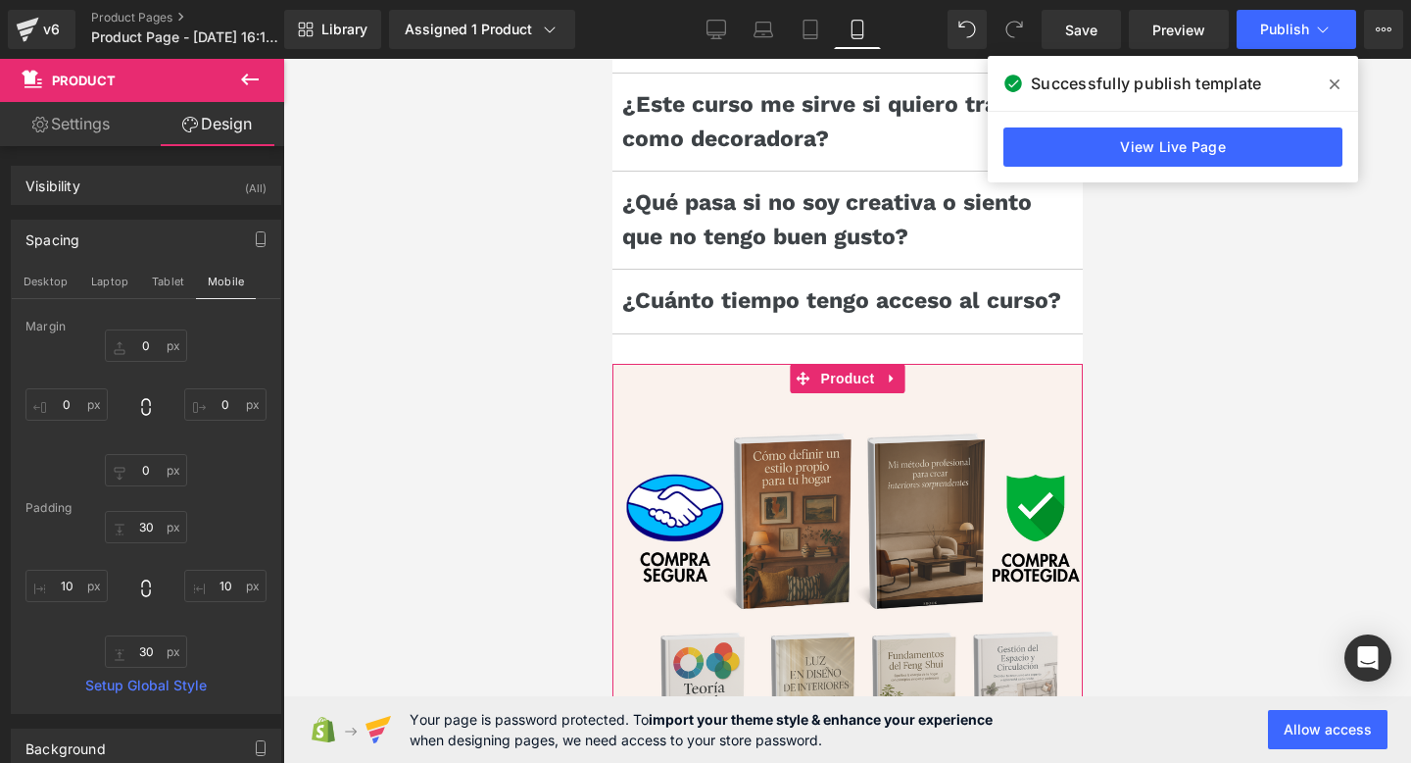
click at [218, 424] on div "0px 0 0px 0 0px 0 0px 0" at bounding box center [145, 407] width 241 height 157
click at [219, 413] on input "0" at bounding box center [225, 404] width 82 height 32
type input "-"
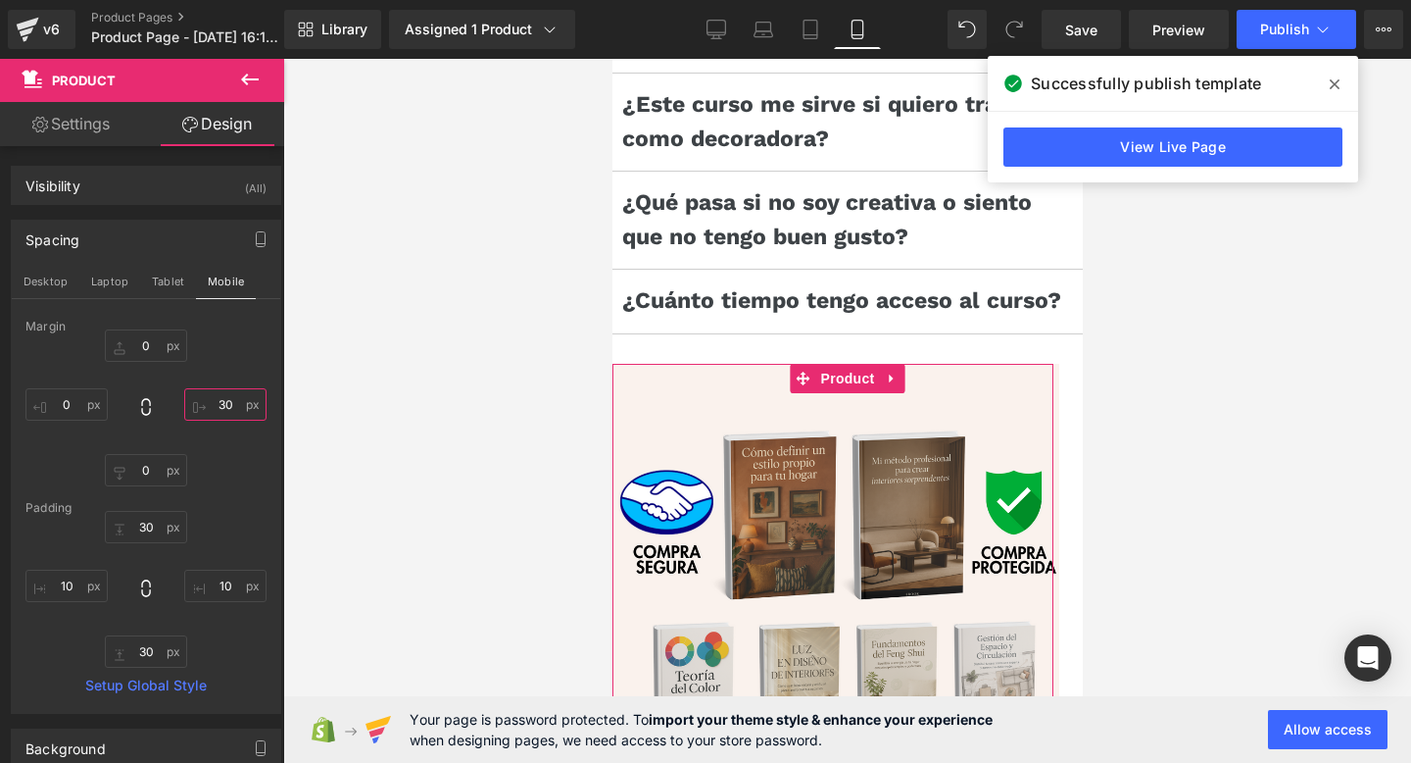
type input "3"
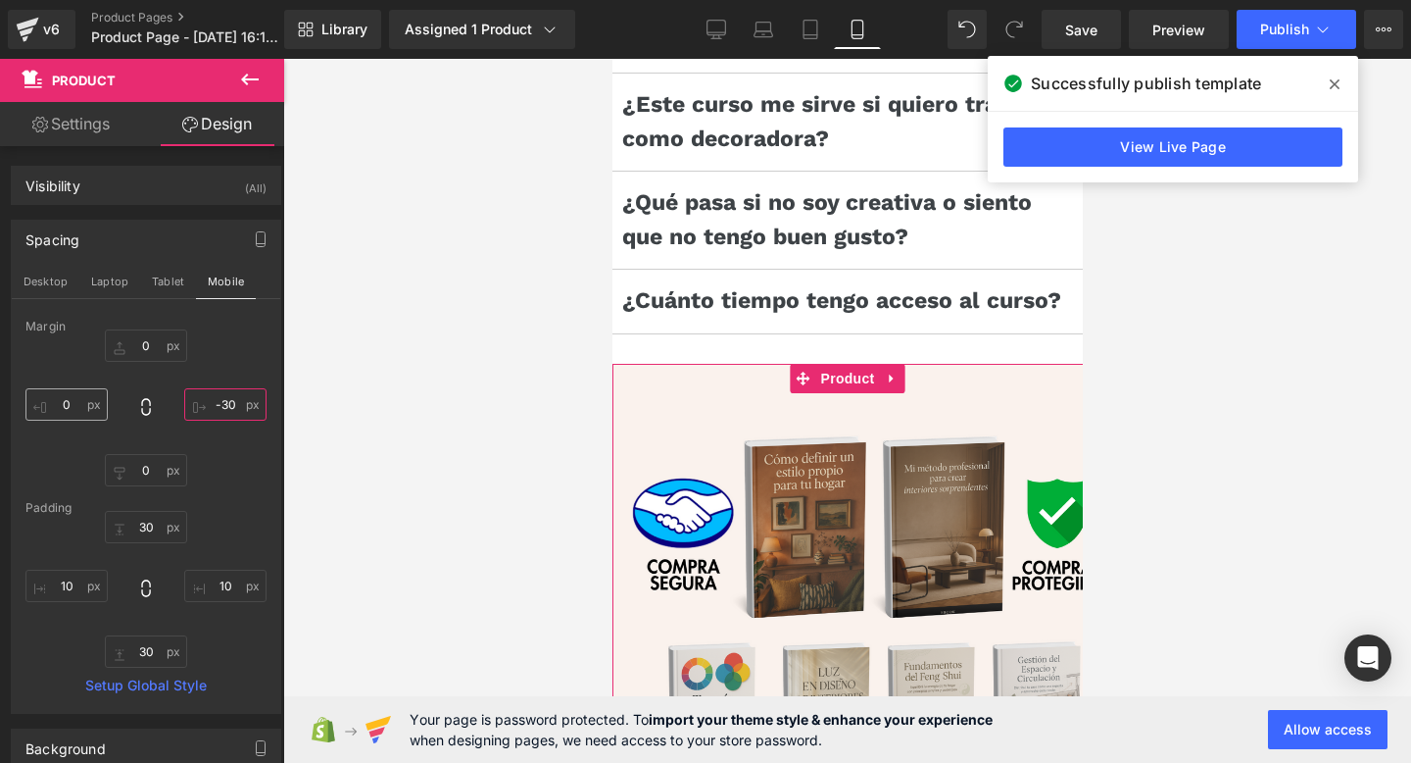
type input "-30"
click at [73, 413] on input "0" at bounding box center [66, 404] width 82 height 32
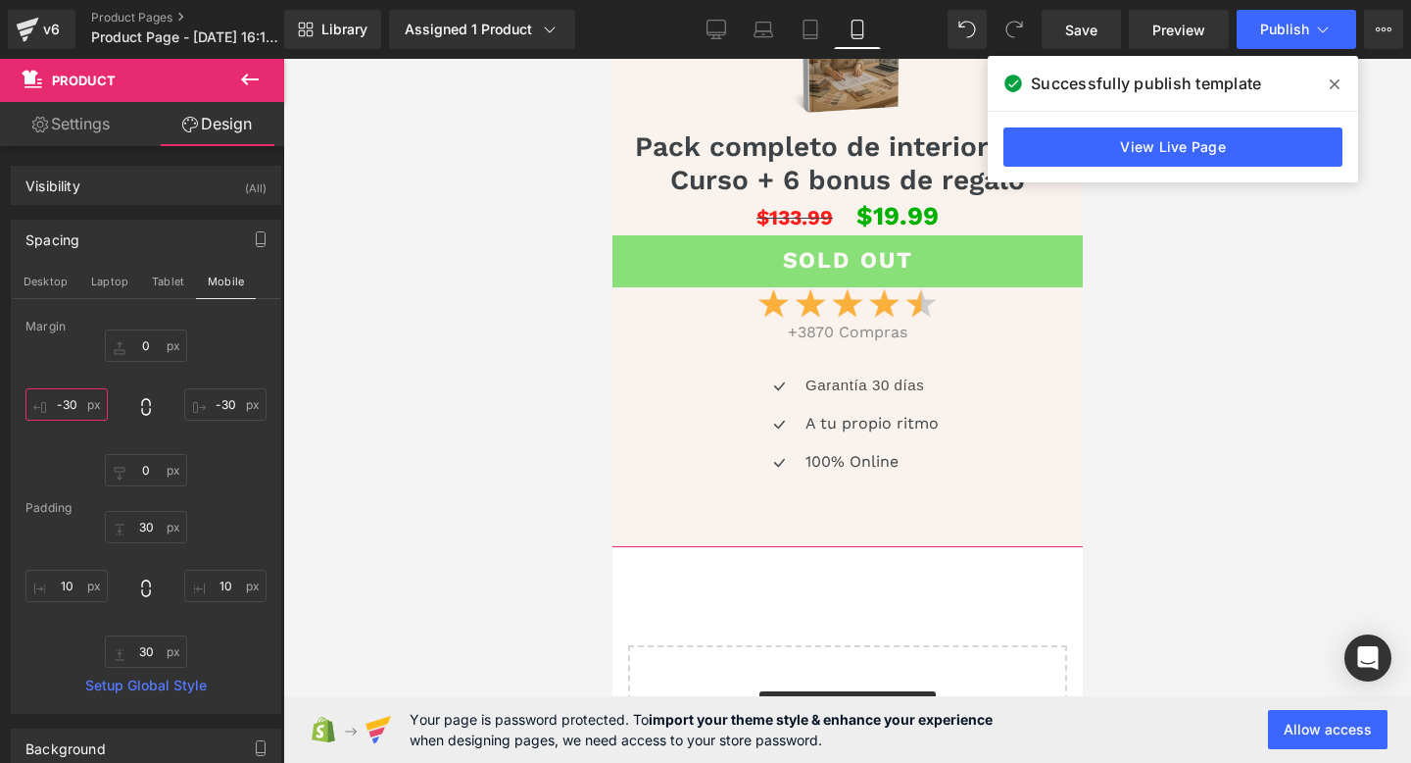
scroll to position [2626, 0]
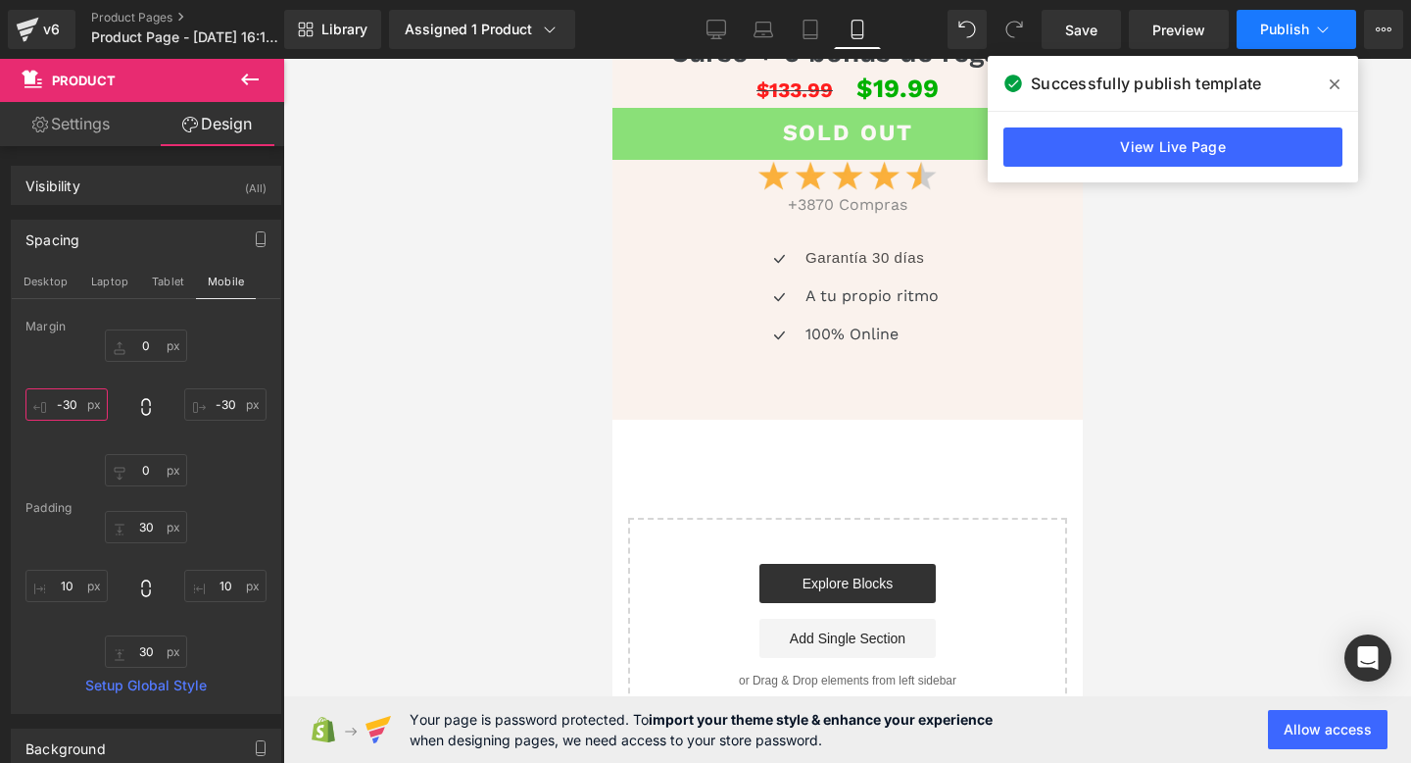
type input "-30"
click at [1258, 44] on button "Publish" at bounding box center [1297, 29] width 120 height 39
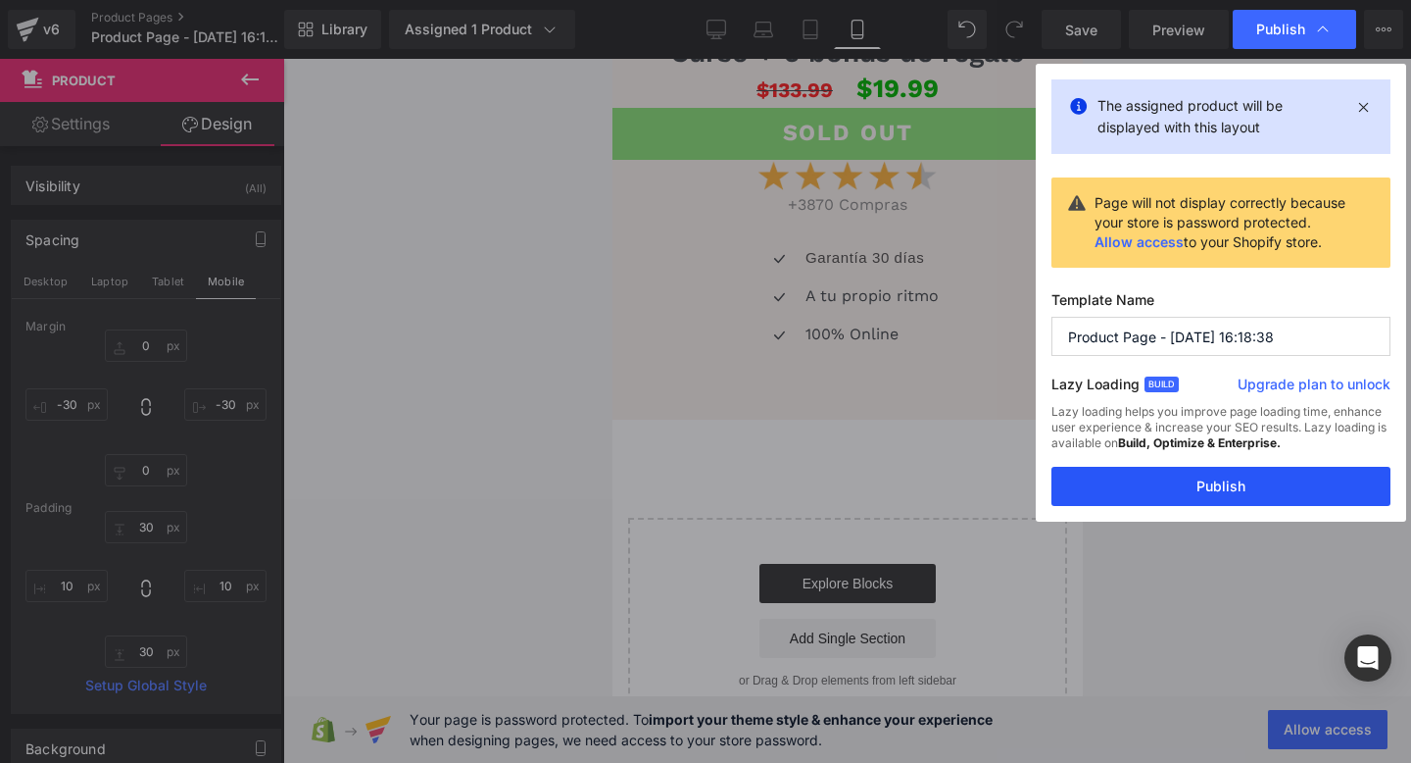
click at [1110, 484] on button "Publish" at bounding box center [1221, 486] width 339 height 39
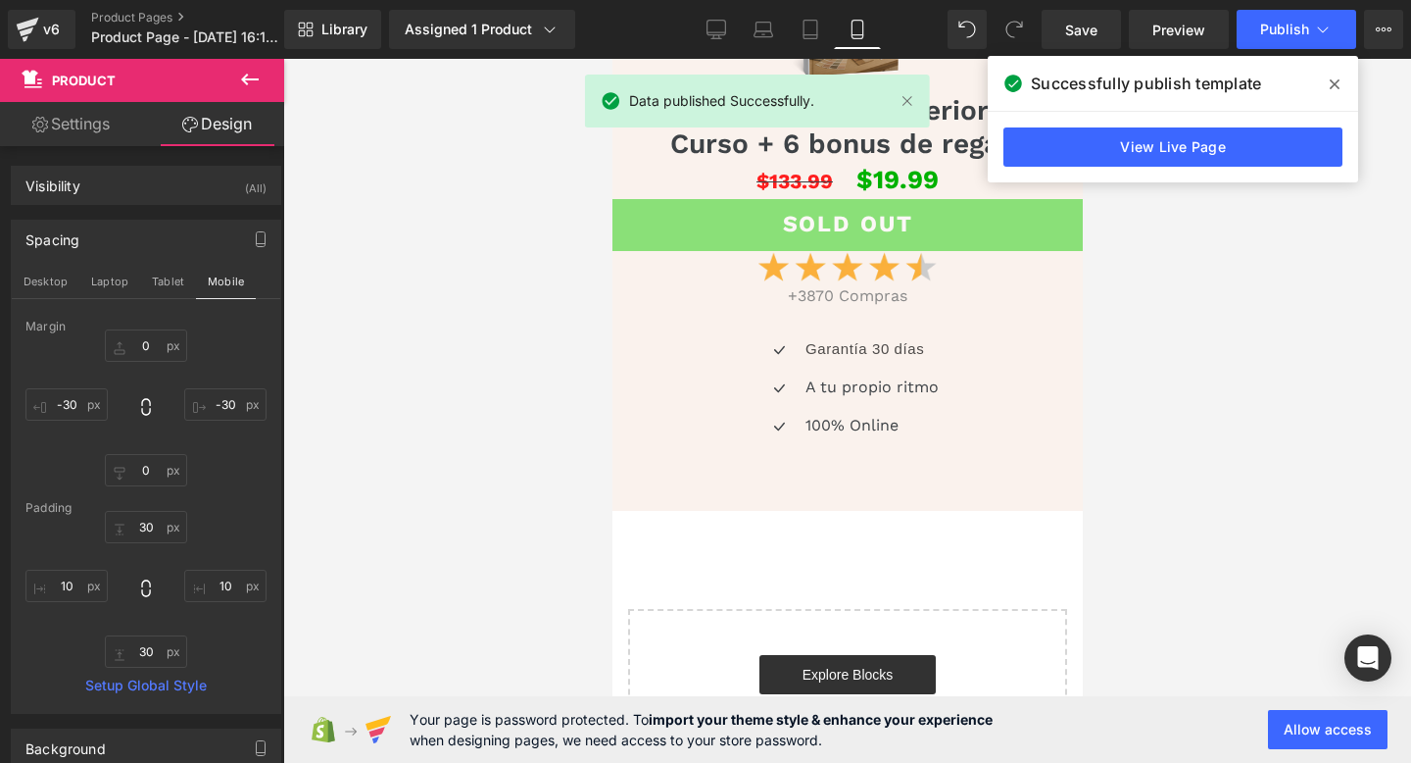
scroll to position [2541, 0]
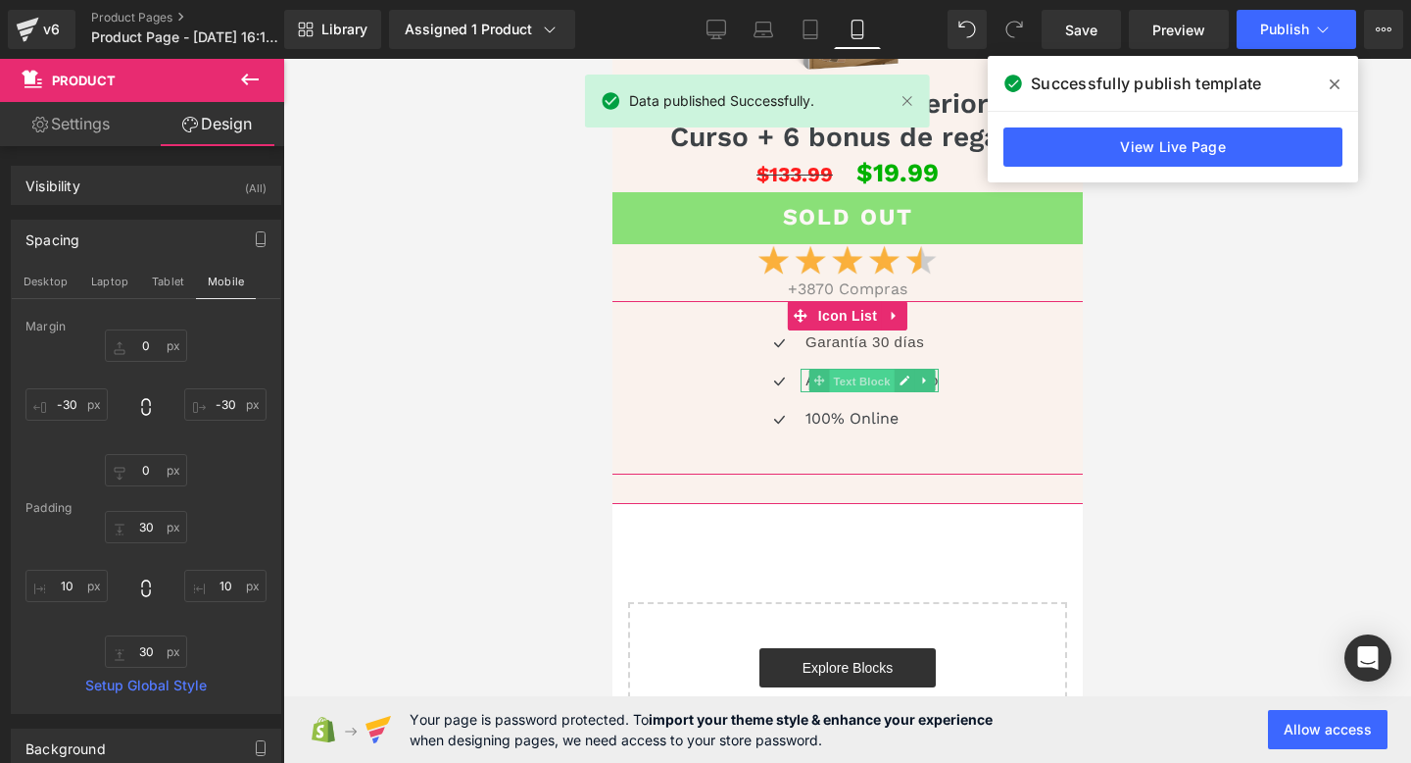
click at [860, 380] on span "Text Block" at bounding box center [860, 382] width 65 height 24
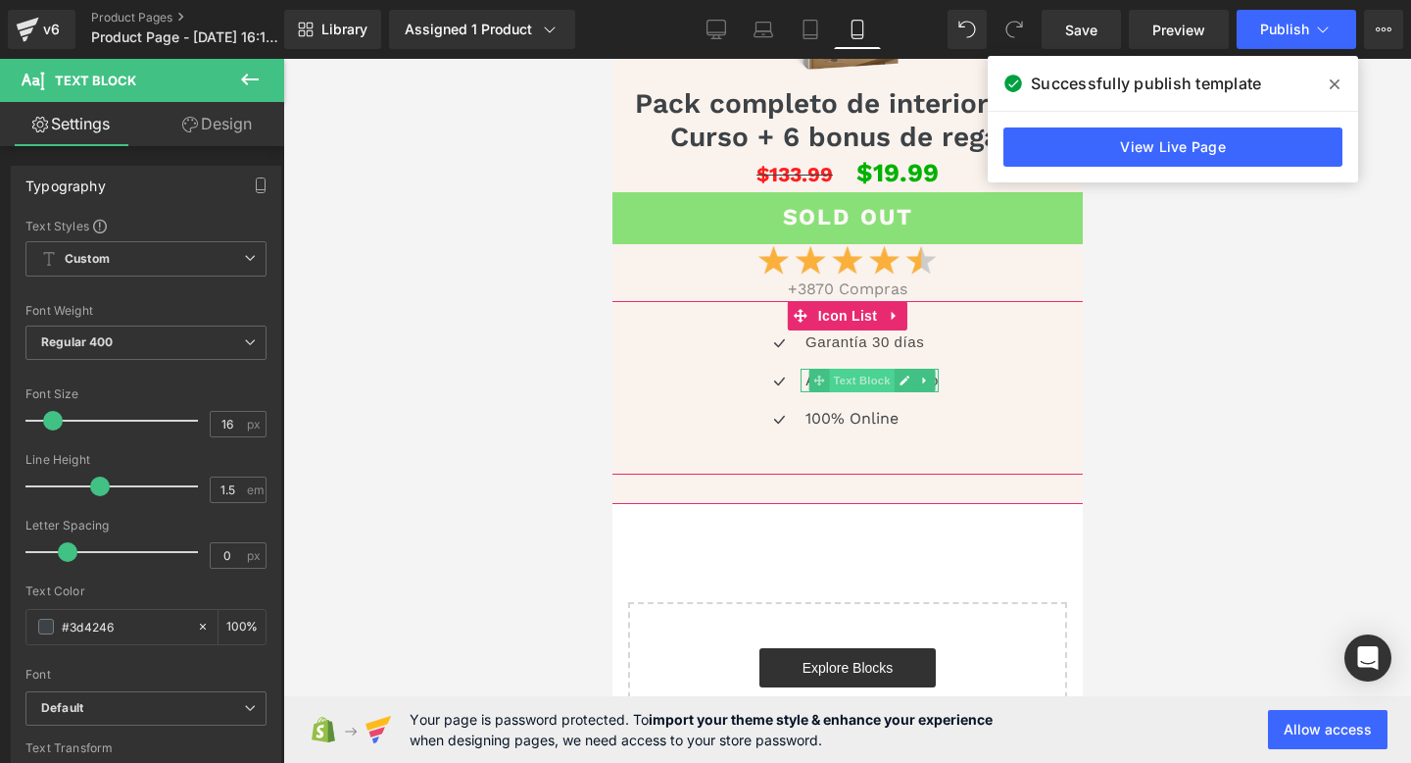
click at [855, 372] on span "Text Block" at bounding box center [860, 381] width 65 height 24
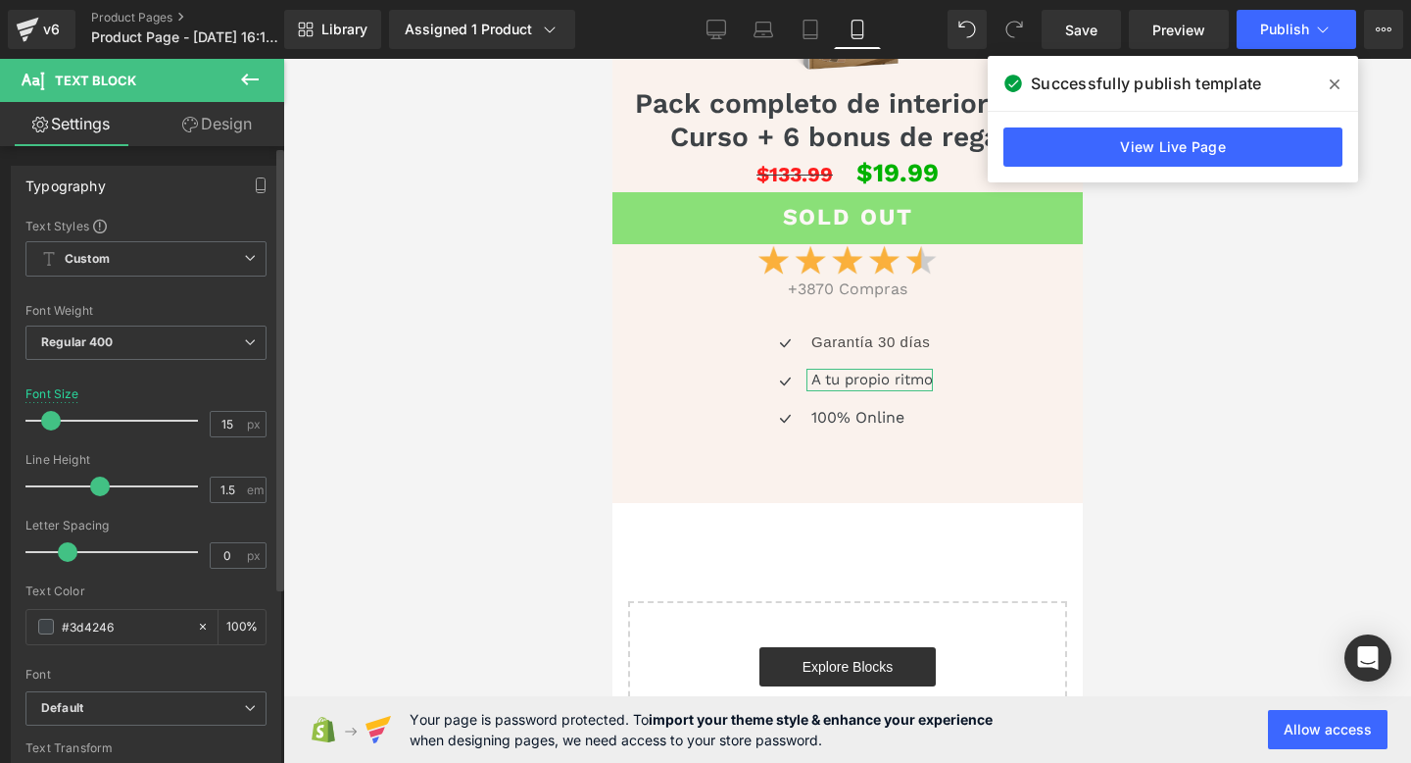
type input "16"
click at [54, 426] on span at bounding box center [53, 421] width 20 height 20
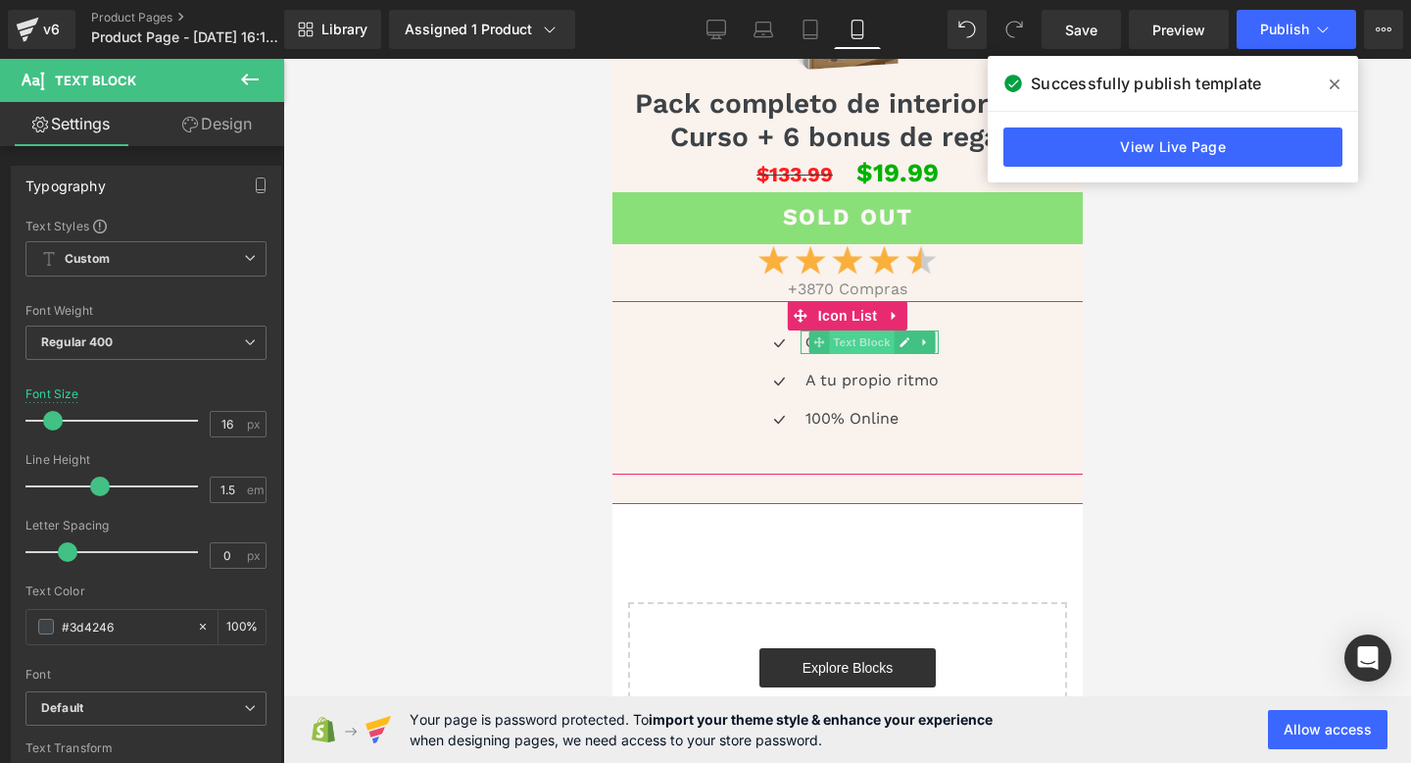
click at [832, 346] on span "Text Block" at bounding box center [860, 342] width 65 height 24
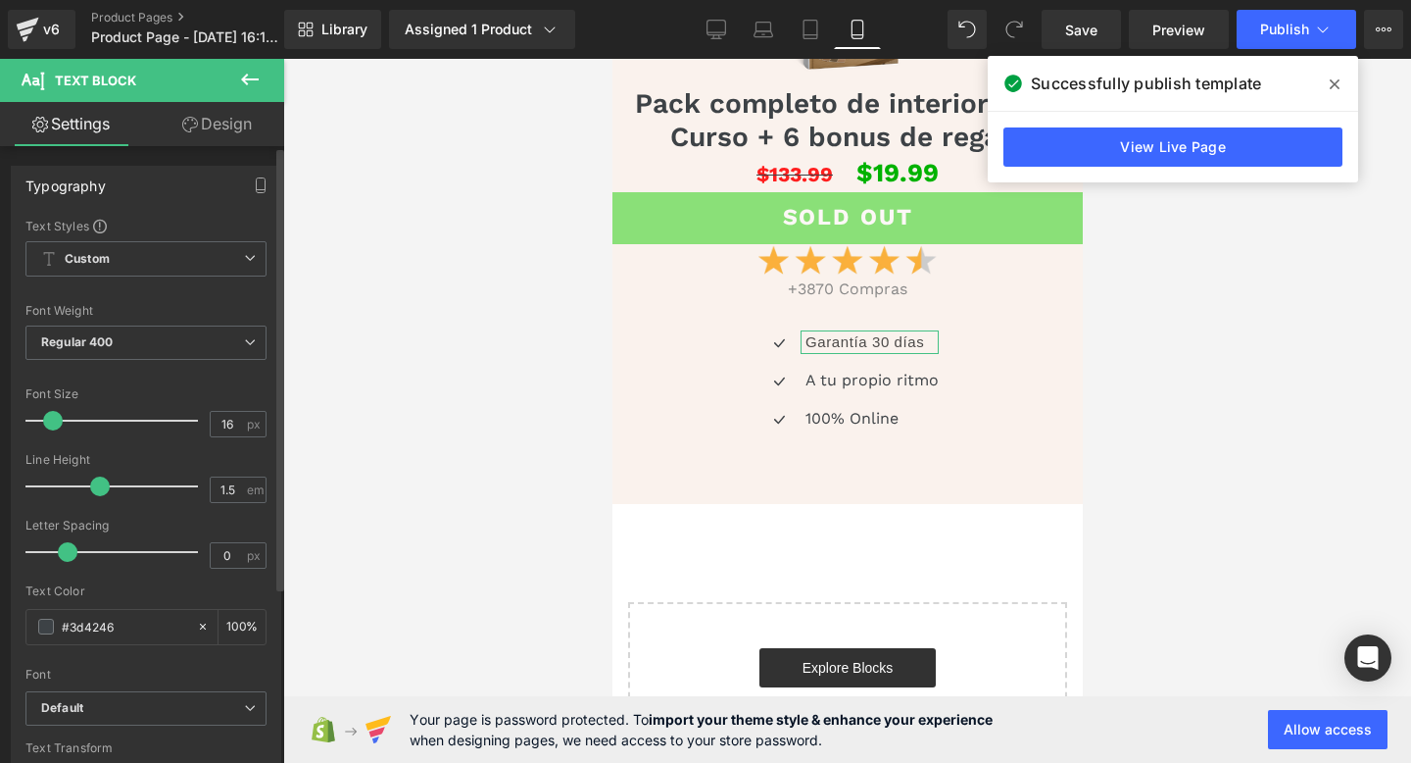
click at [51, 418] on span at bounding box center [53, 421] width 20 height 20
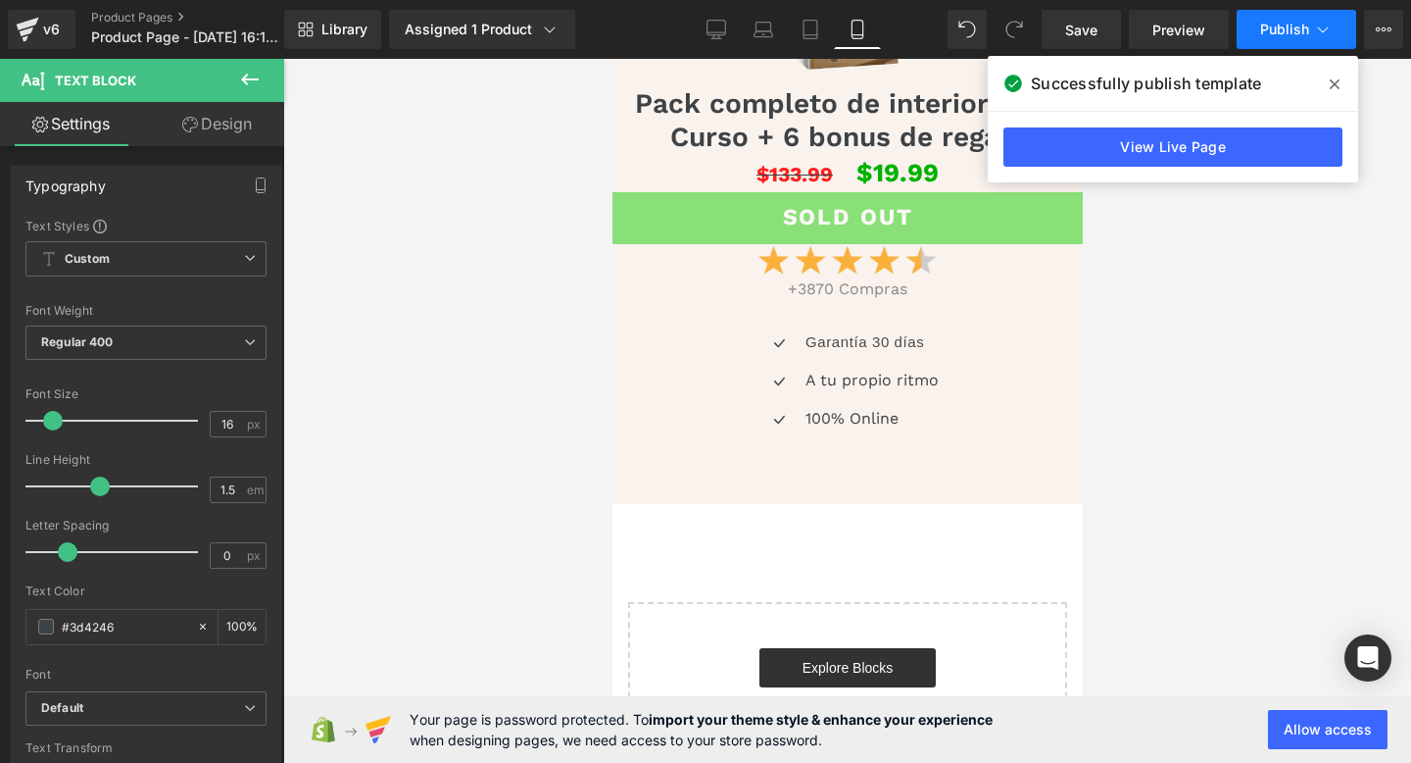
click at [1293, 19] on button "Publish" at bounding box center [1297, 29] width 120 height 39
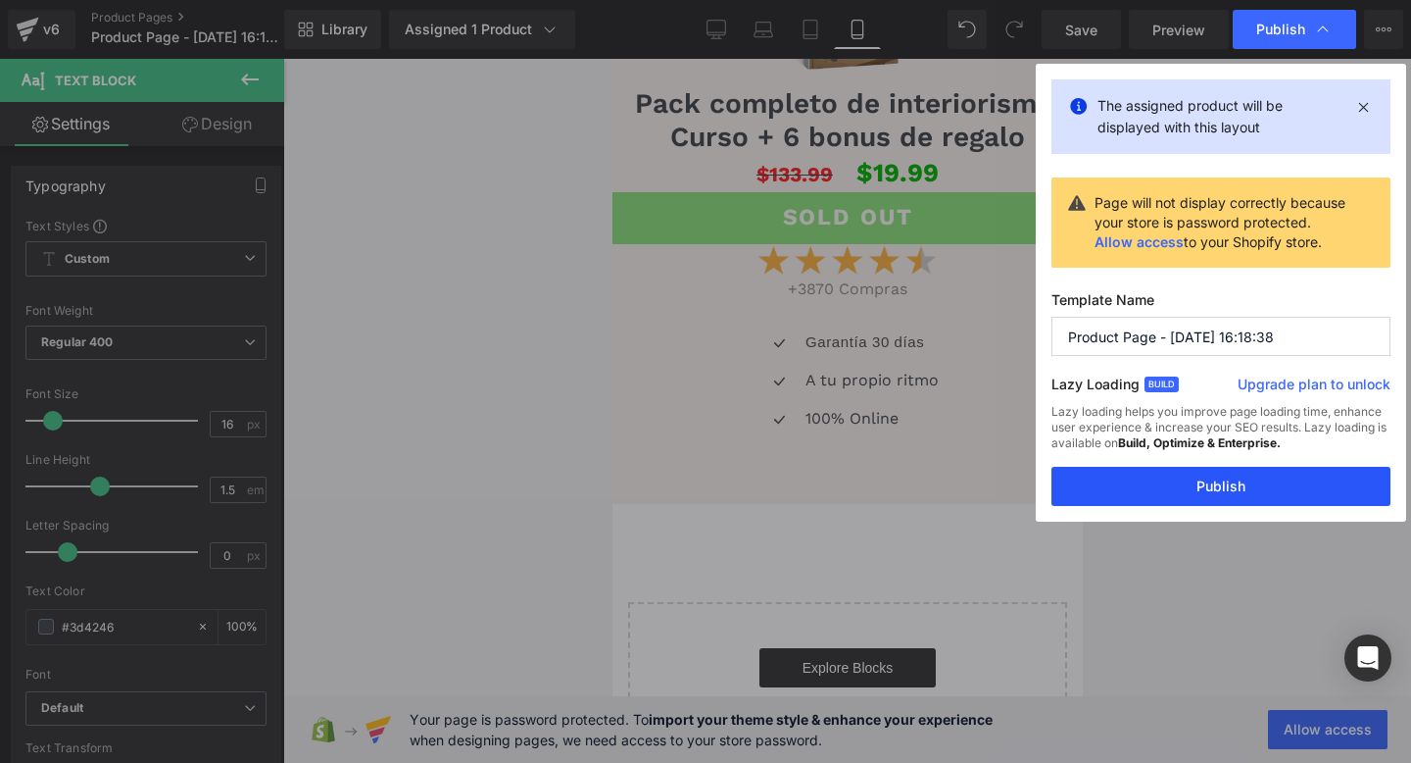
click at [1075, 499] on button "Publish" at bounding box center [1221, 486] width 339 height 39
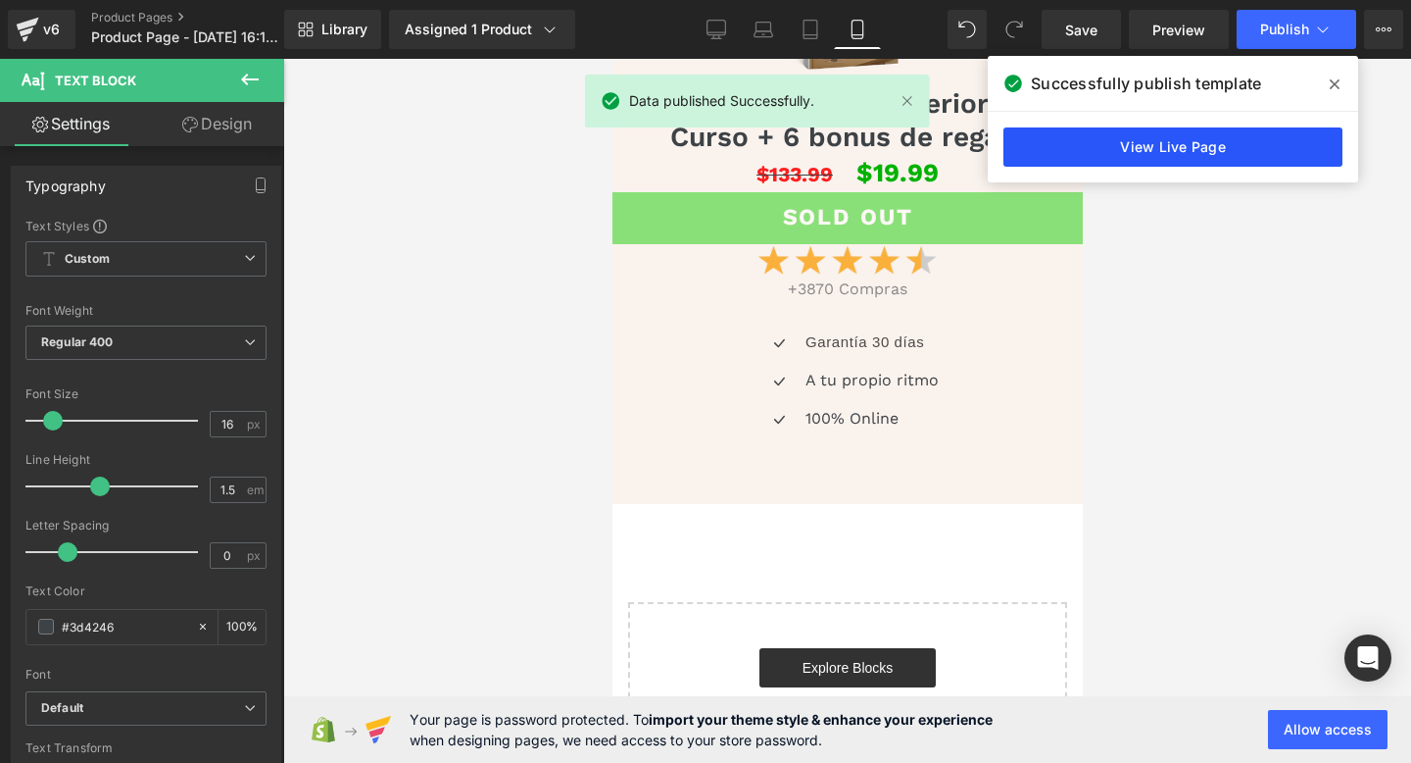
click at [1260, 157] on link "View Live Page" at bounding box center [1173, 146] width 339 height 39
